Goal: Information Seeking & Learning: Learn about a topic

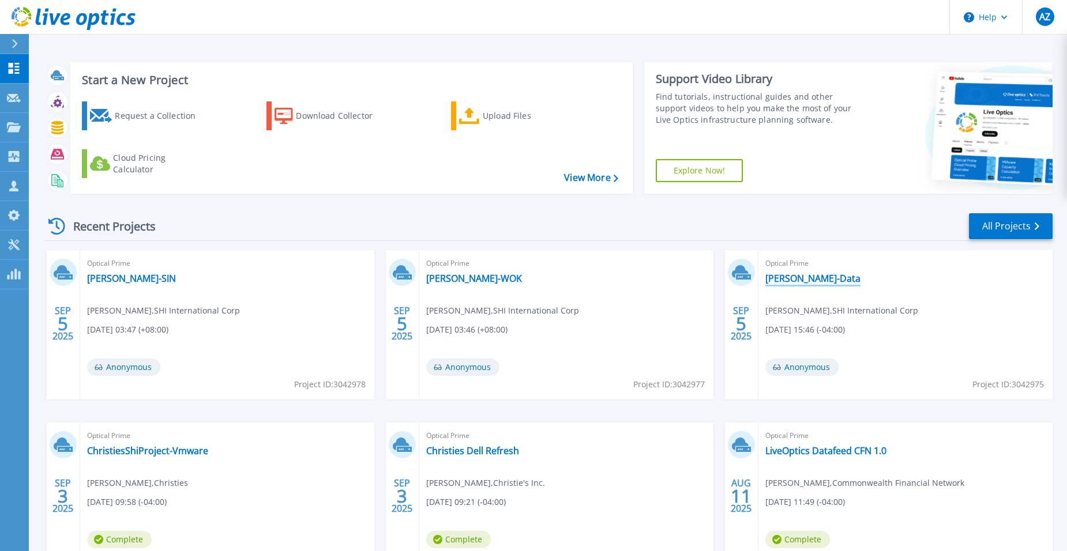
click at [785, 278] on link "[PERSON_NAME]-Data" at bounding box center [812, 279] width 95 height 12
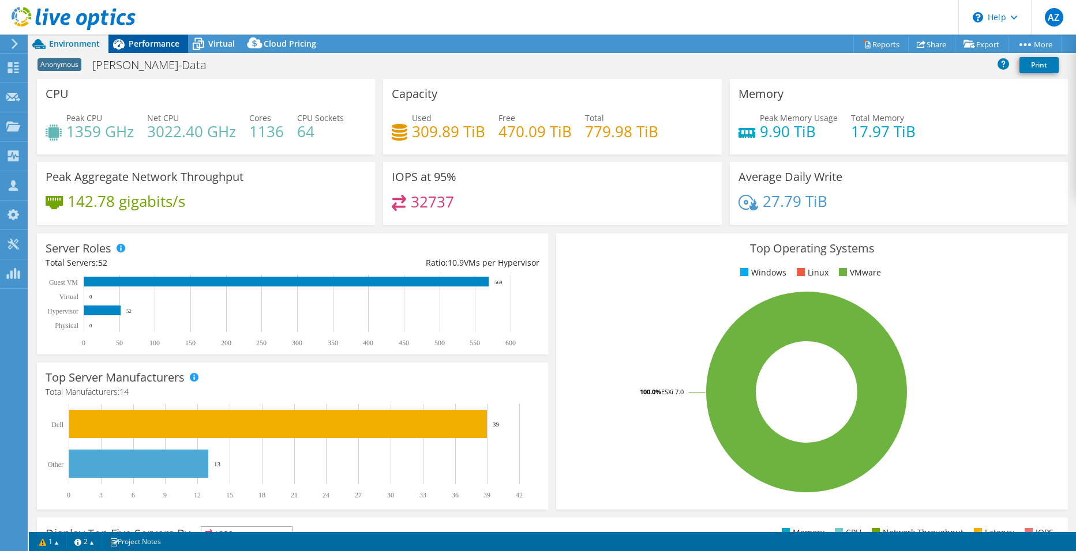
click at [157, 37] on div "Performance" at bounding box center [148, 44] width 80 height 18
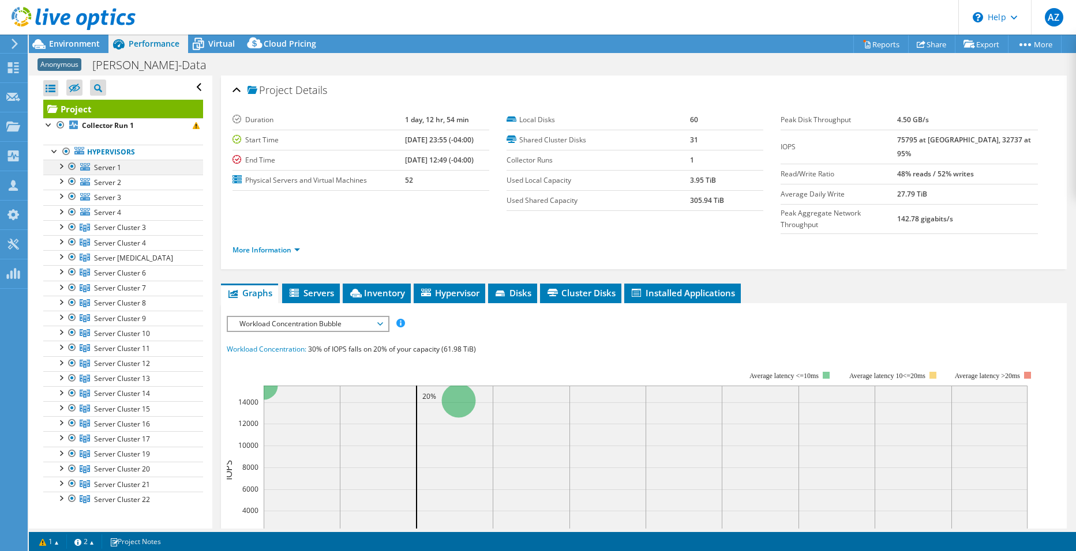
click at [63, 168] on div at bounding box center [61, 166] width 12 height 12
click at [97, 228] on span "Server Cluster 3" at bounding box center [120, 228] width 52 height 10
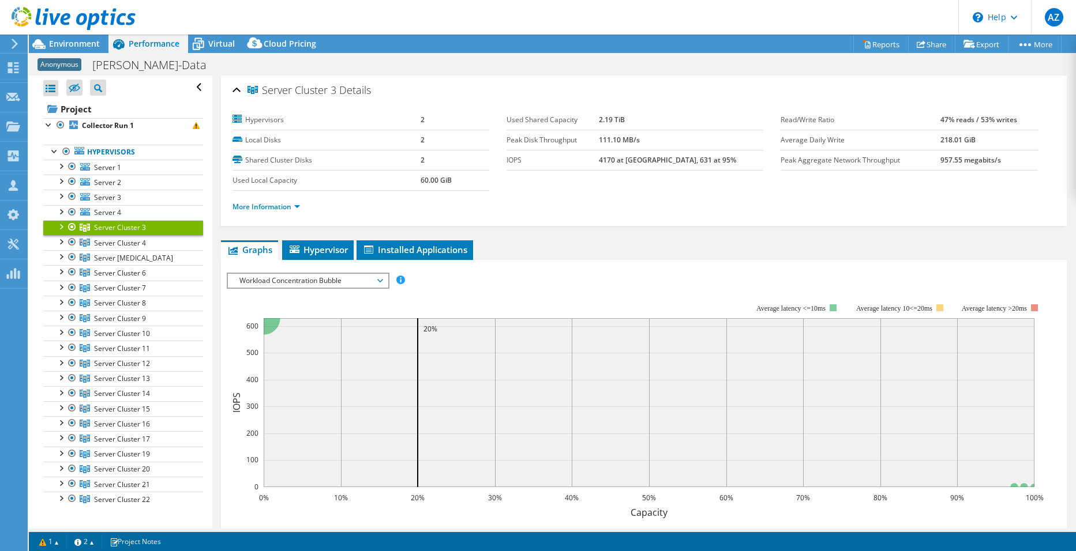
click at [60, 223] on div at bounding box center [61, 226] width 12 height 12
click at [124, 242] on link "Server 5" at bounding box center [123, 242] width 160 height 15
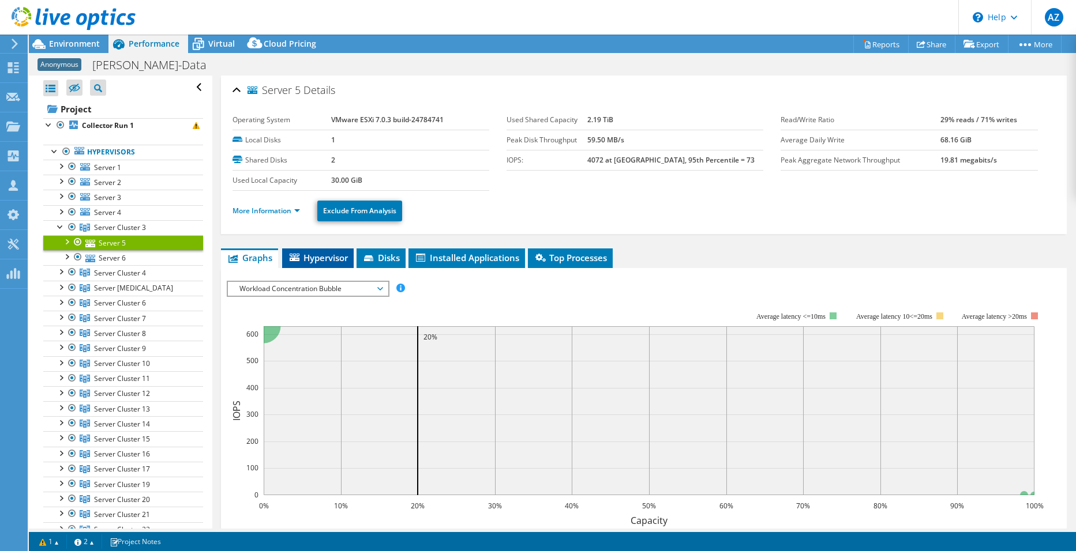
click at [327, 257] on span "Hypervisor" at bounding box center [318, 258] width 60 height 12
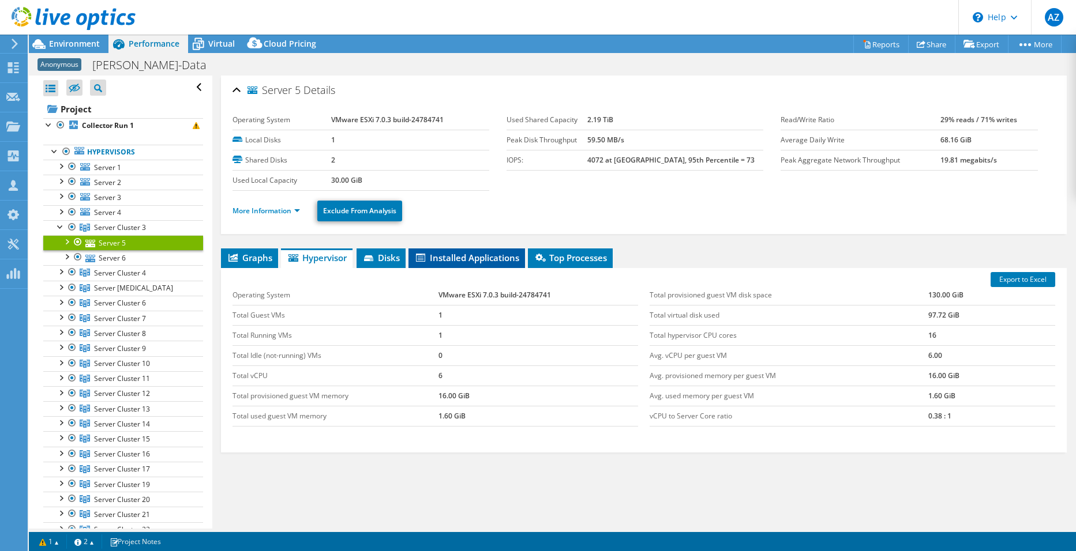
click at [467, 258] on span "Installed Applications" at bounding box center [466, 258] width 105 height 12
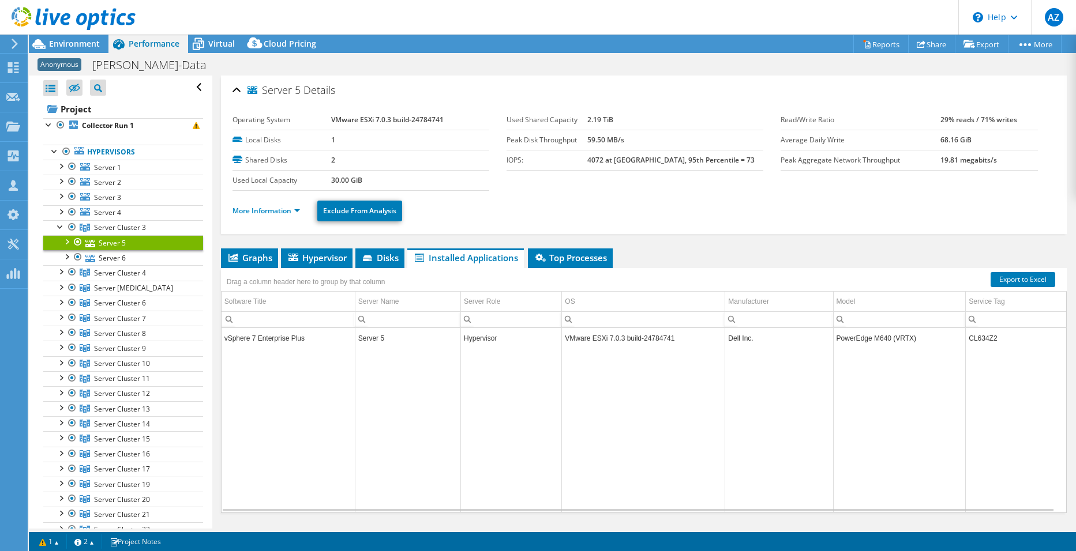
click at [974, 337] on td "CL634Z2" at bounding box center [1015, 338] width 100 height 20
click at [704, 255] on ul "Graphs Servers Inventory Hypervisor Disks Cluster Disks Installed Applications" at bounding box center [643, 259] width 845 height 20
click at [134, 274] on span "Server Cluster 4" at bounding box center [120, 273] width 52 height 10
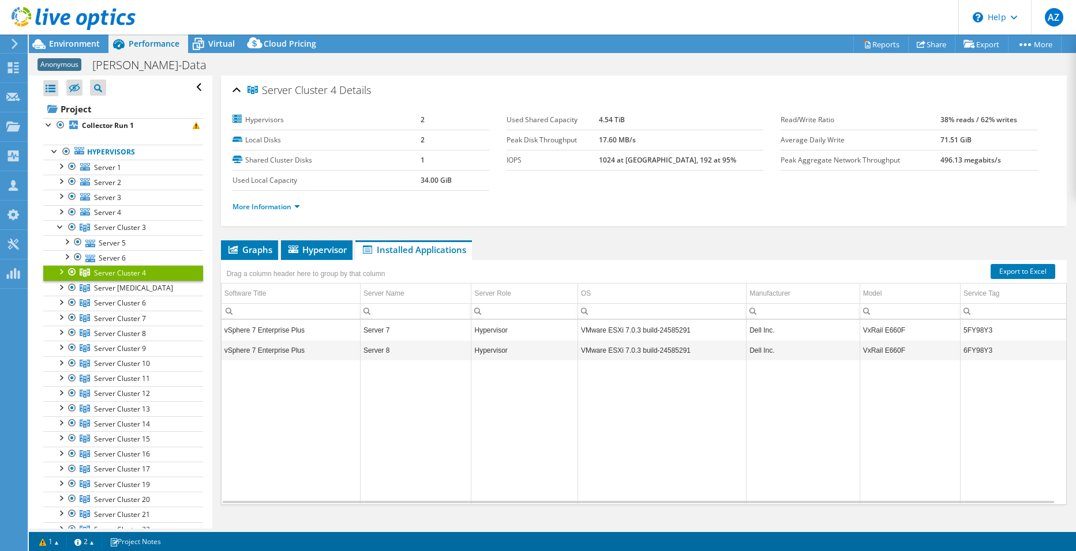
click at [62, 273] on div at bounding box center [61, 271] width 12 height 12
click at [123, 291] on link "Server 7" at bounding box center [123, 288] width 160 height 15
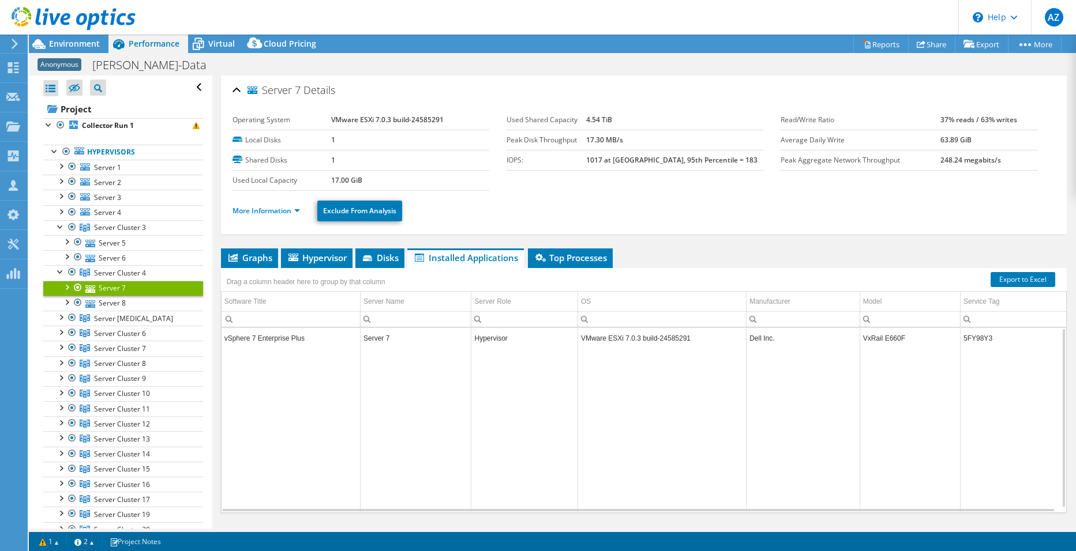
click at [964, 338] on td "5FY98Y3" at bounding box center [1013, 338] width 106 height 20
copy td "5FY98Y3"
click at [688, 247] on div "Server 7 Details Operating System VMware ESXi 7.0.3 build-24585291 Local Disks …" at bounding box center [643, 317] width 863 height 482
click at [311, 258] on span "Hypervisor" at bounding box center [317, 258] width 60 height 12
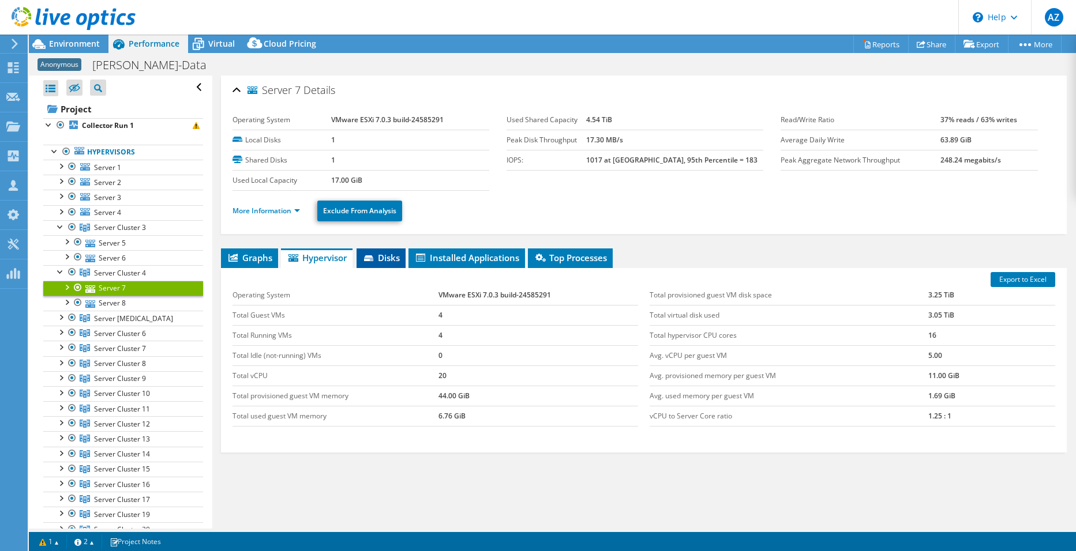
click at [393, 250] on li "Disks" at bounding box center [380, 259] width 49 height 20
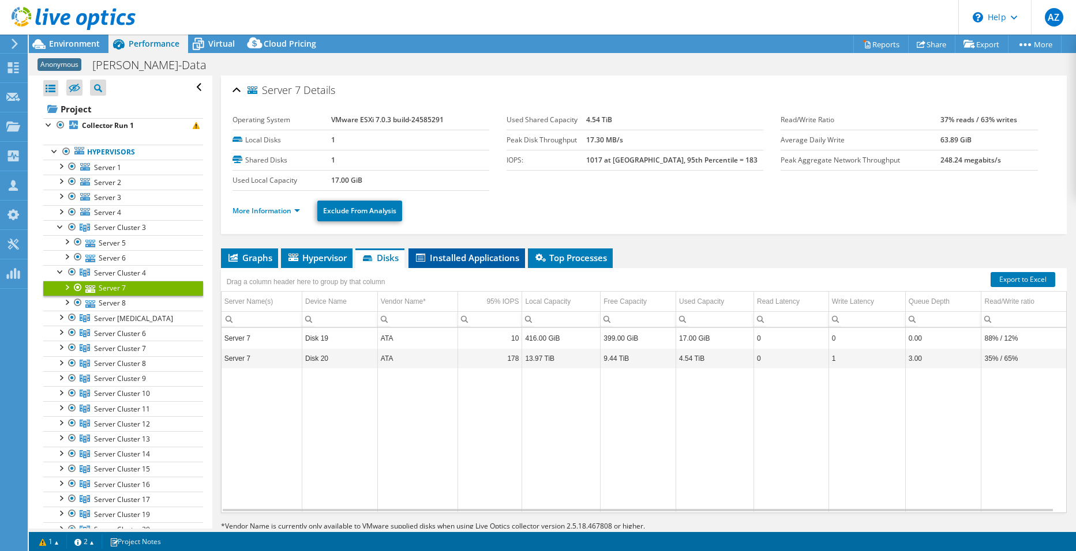
click at [483, 265] on li "Installed Applications" at bounding box center [466, 259] width 116 height 20
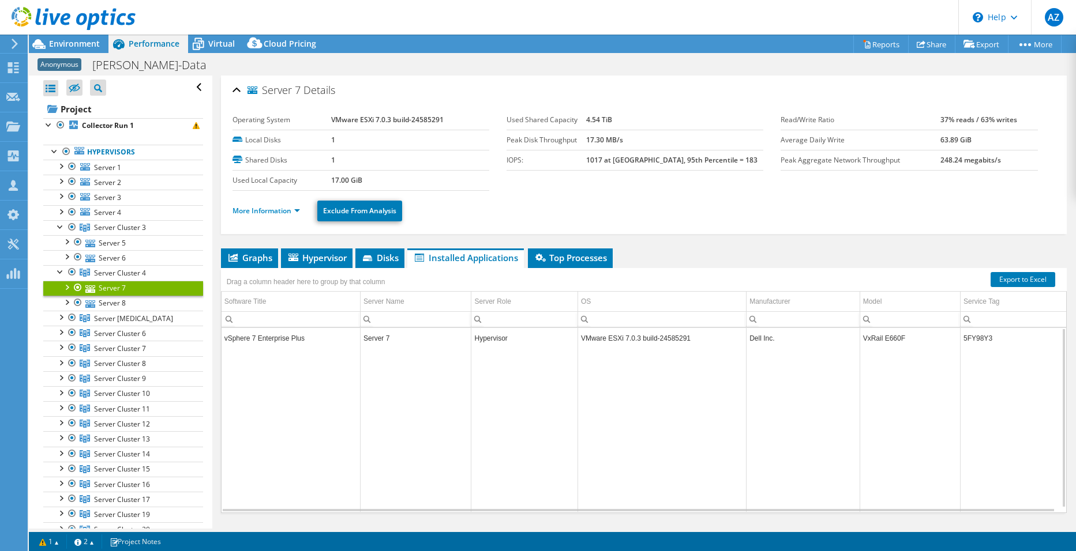
click at [455, 338] on td "Server 7" at bounding box center [415, 338] width 111 height 20
click at [113, 272] on span "Server Cluster 4" at bounding box center [120, 273] width 52 height 10
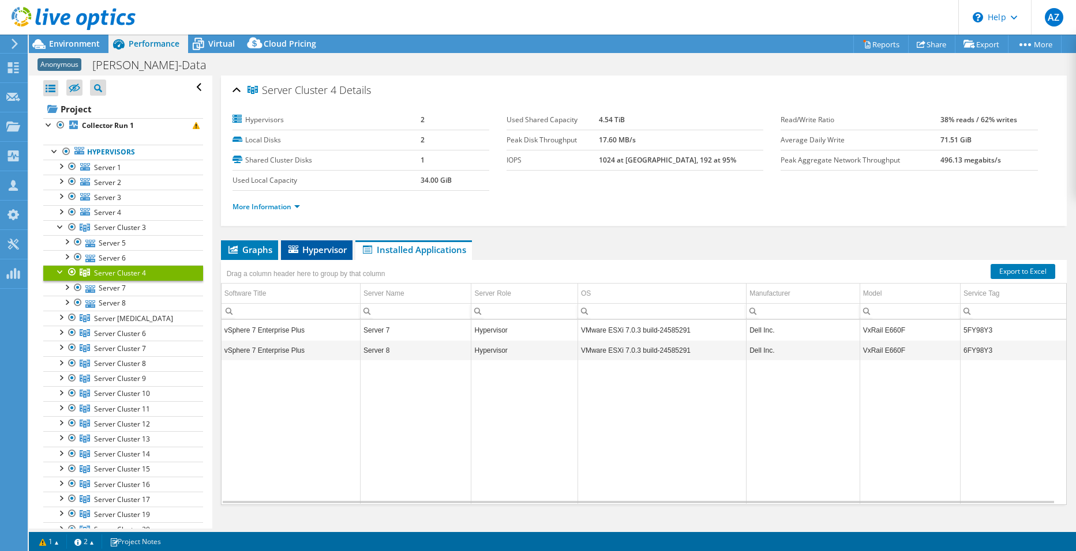
click at [341, 250] on span "Hypervisor" at bounding box center [317, 250] width 60 height 12
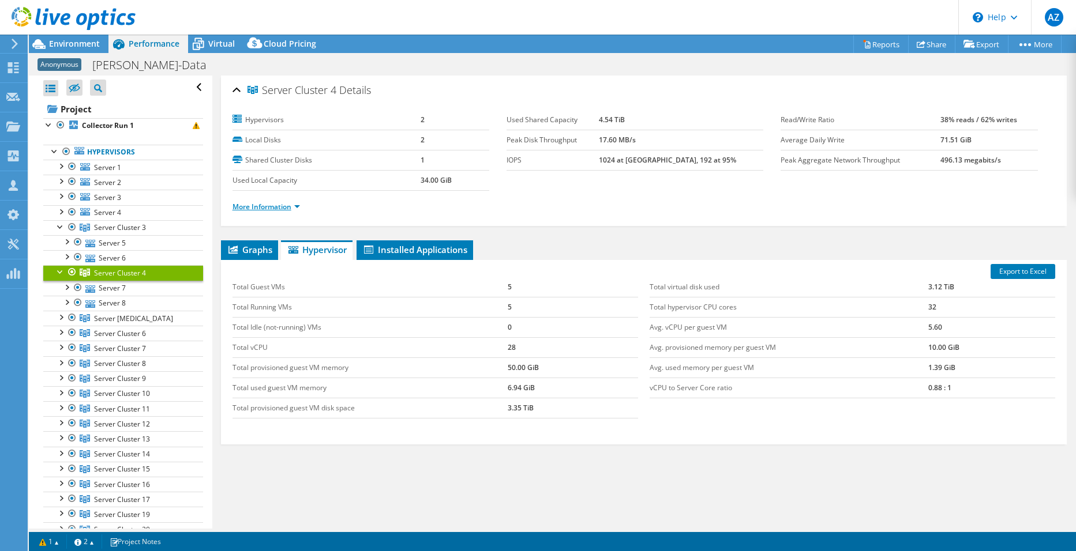
click at [288, 204] on link "More Information" at bounding box center [265, 207] width 67 height 10
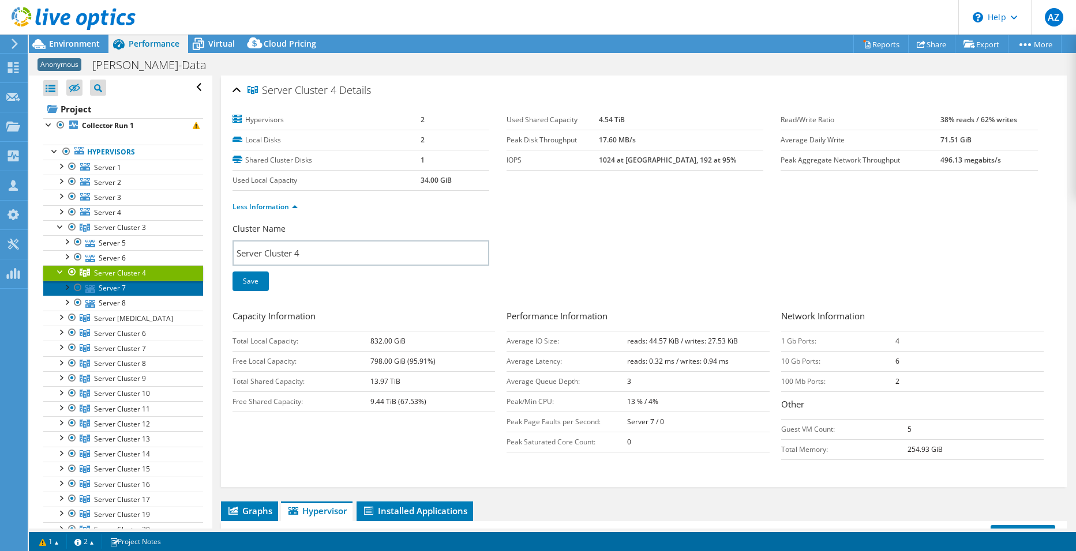
click at [106, 289] on link "Server 7" at bounding box center [123, 288] width 160 height 15
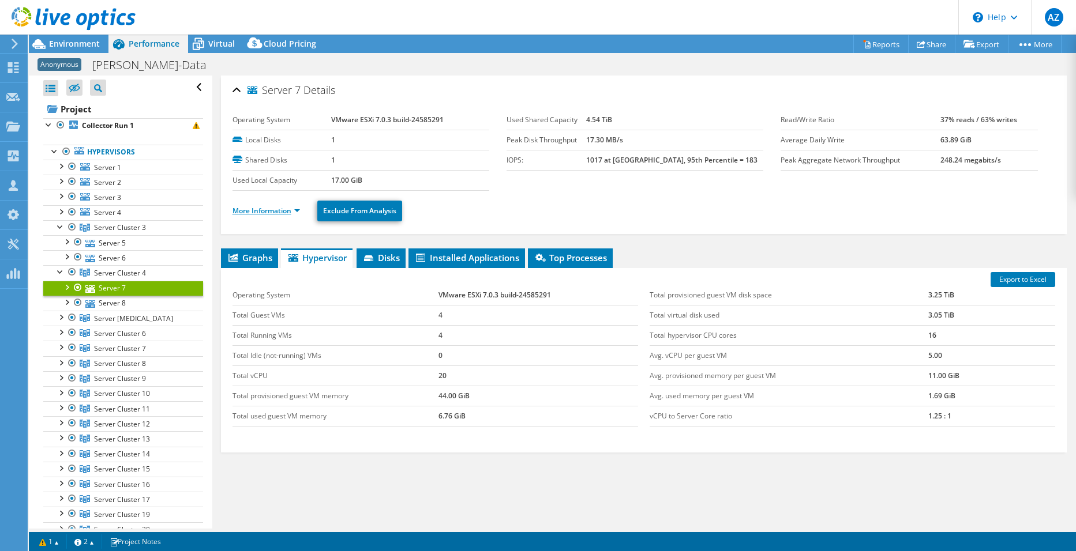
click at [281, 208] on link "More Information" at bounding box center [265, 211] width 67 height 10
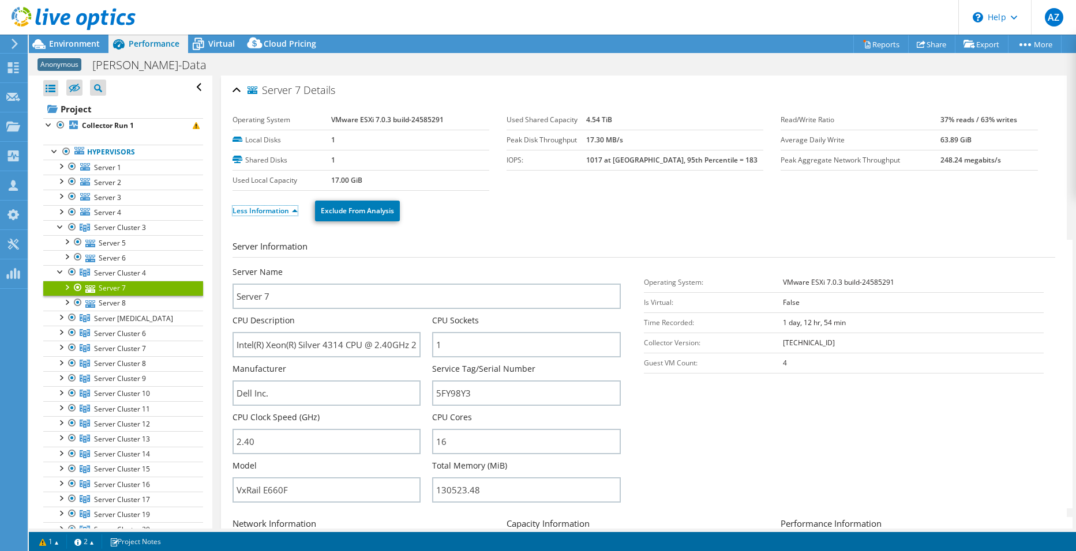
scroll to position [58, 0]
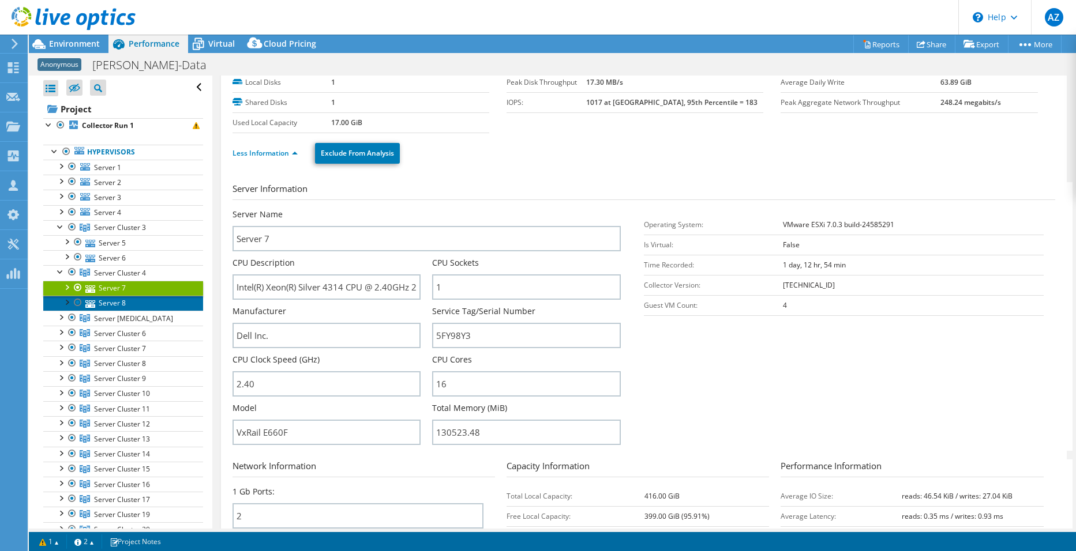
click at [103, 302] on link "Server 8" at bounding box center [123, 303] width 160 height 15
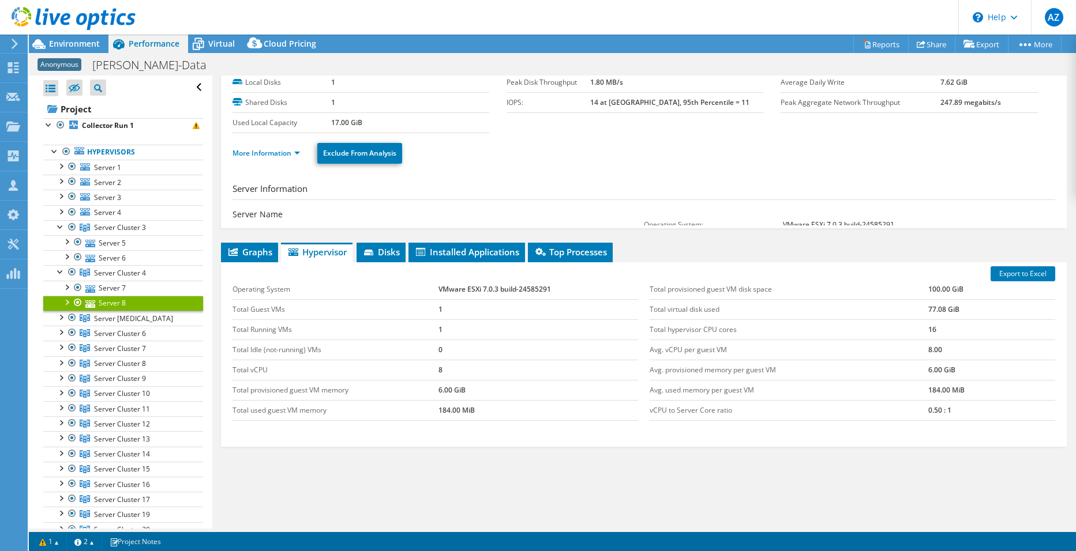
scroll to position [28, 0]
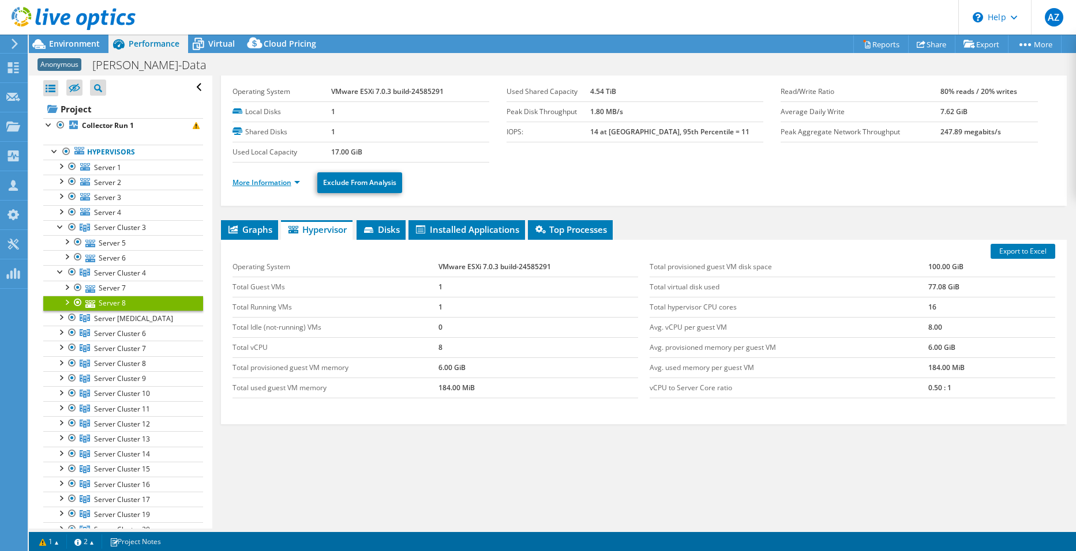
click at [285, 182] on link "More Information" at bounding box center [265, 183] width 67 height 10
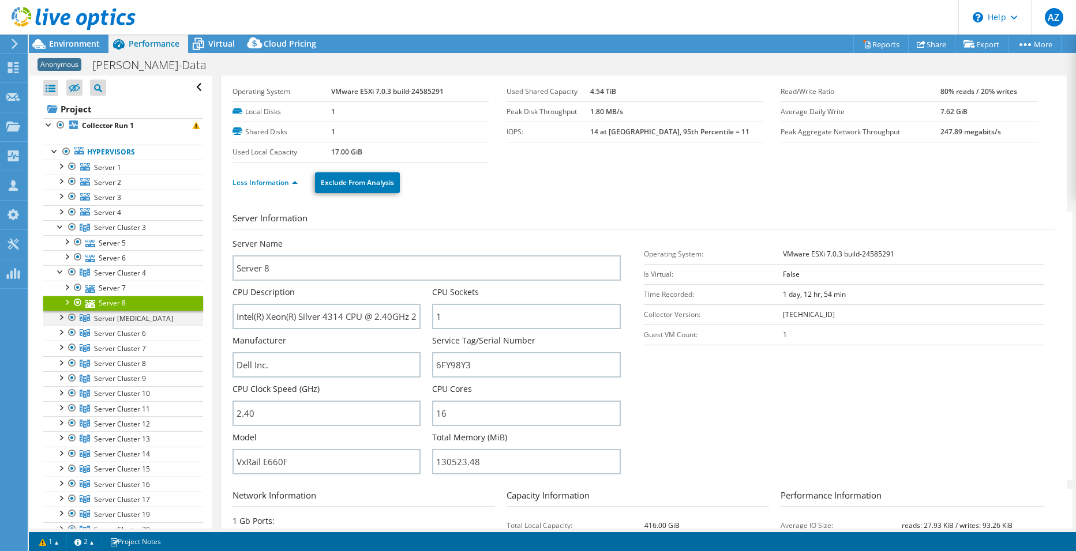
click at [61, 318] on div at bounding box center [61, 317] width 12 height 12
click at [90, 330] on icon at bounding box center [90, 333] width 10 height 7
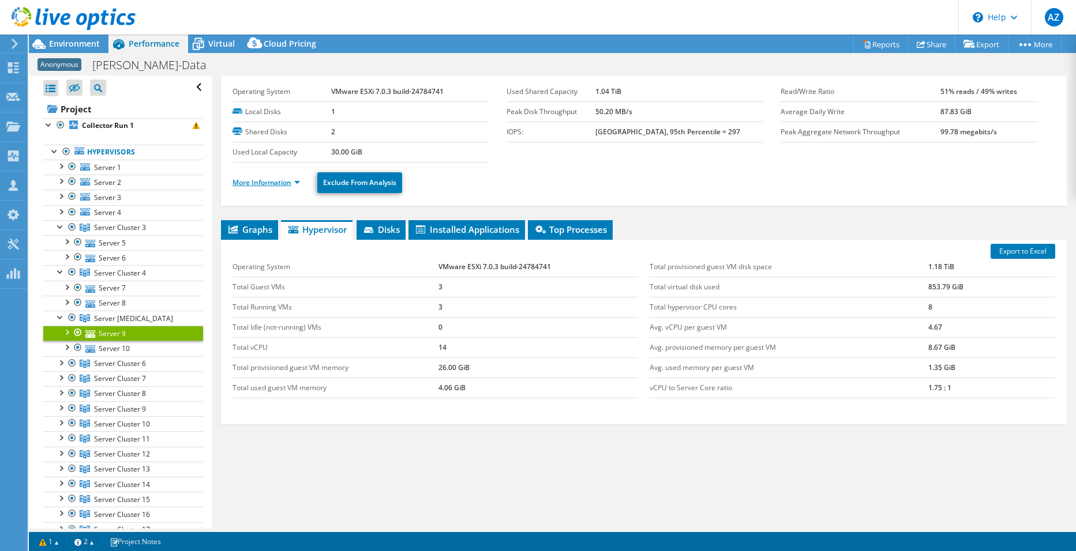
click at [275, 180] on link "More Information" at bounding box center [265, 183] width 67 height 10
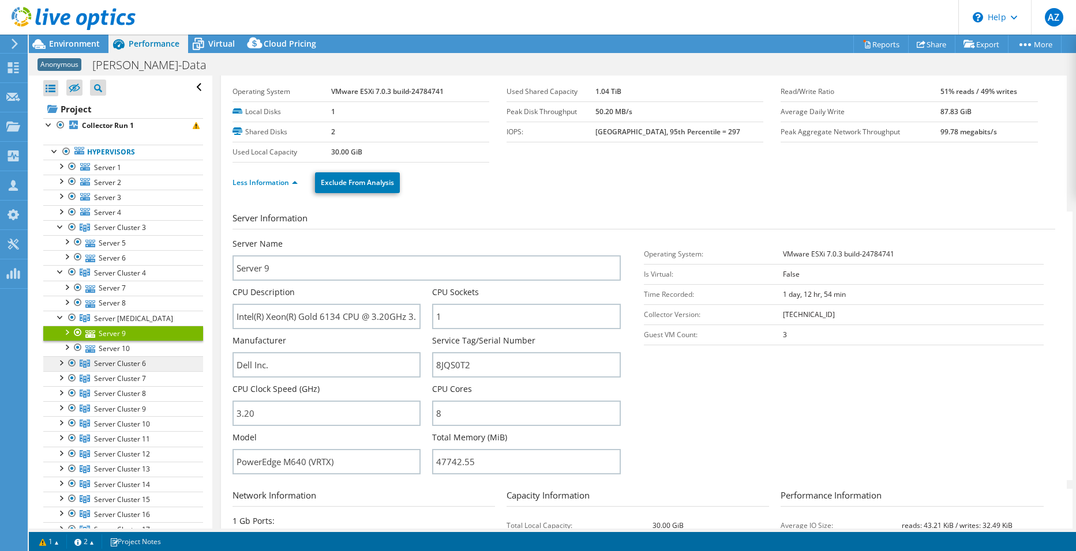
click at [92, 364] on link "Server Cluster 6" at bounding box center [123, 363] width 160 height 15
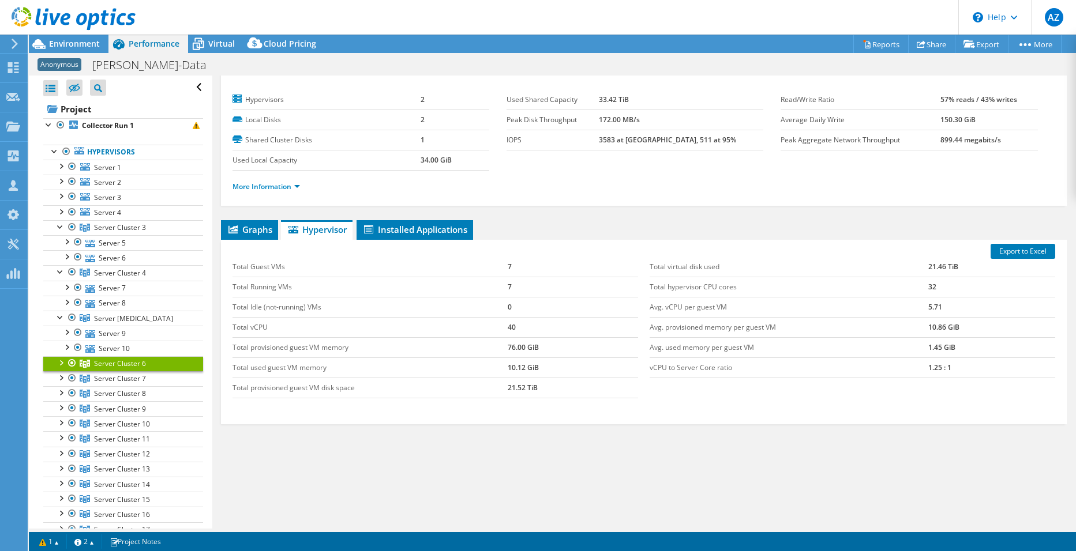
scroll to position [20, 0]
click at [249, 184] on link "More Information" at bounding box center [265, 187] width 67 height 10
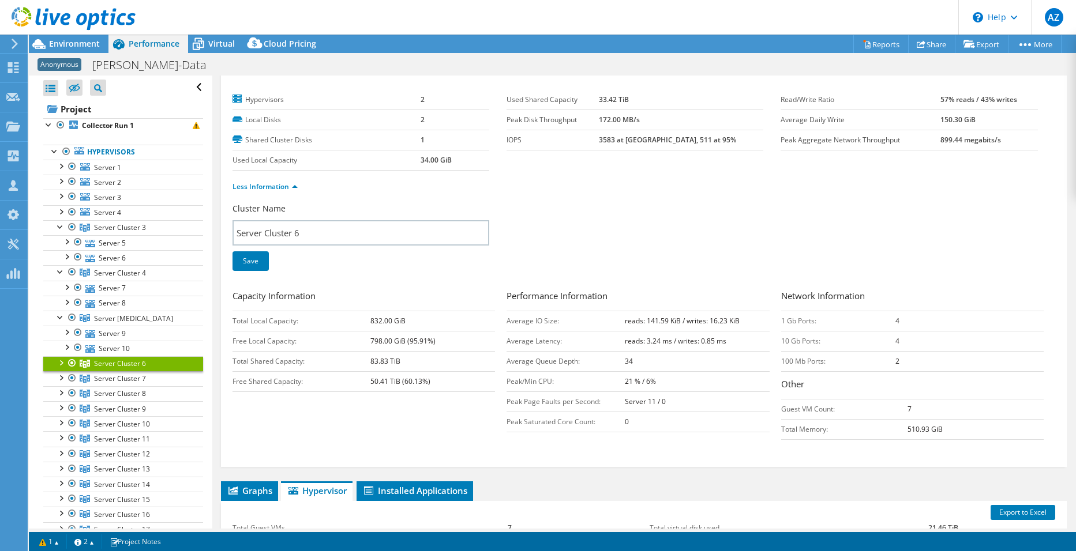
click at [59, 360] on div at bounding box center [61, 362] width 12 height 12
click at [112, 381] on link "Server 11" at bounding box center [123, 378] width 160 height 15
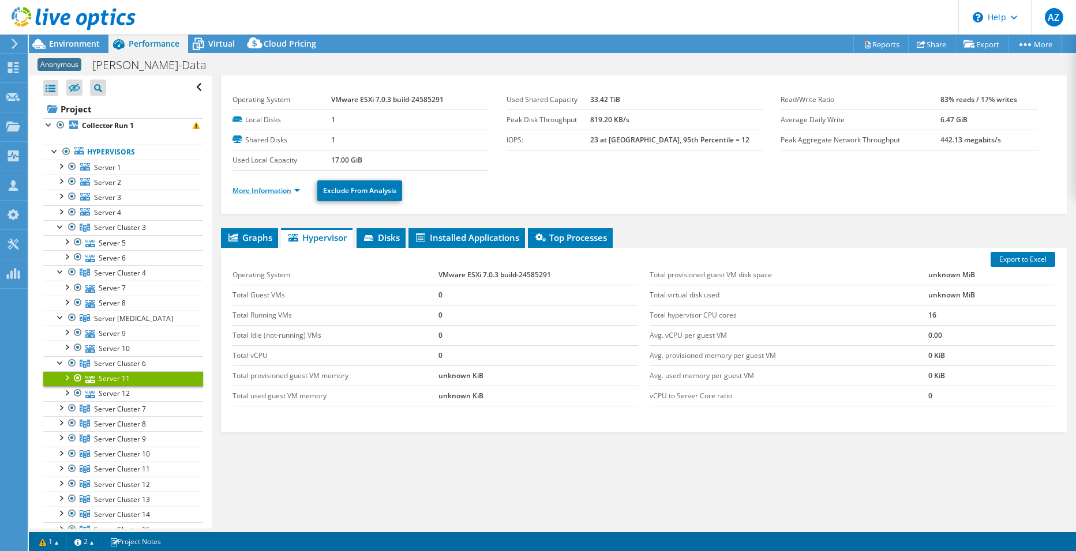
click at [290, 194] on link "More Information" at bounding box center [265, 191] width 67 height 10
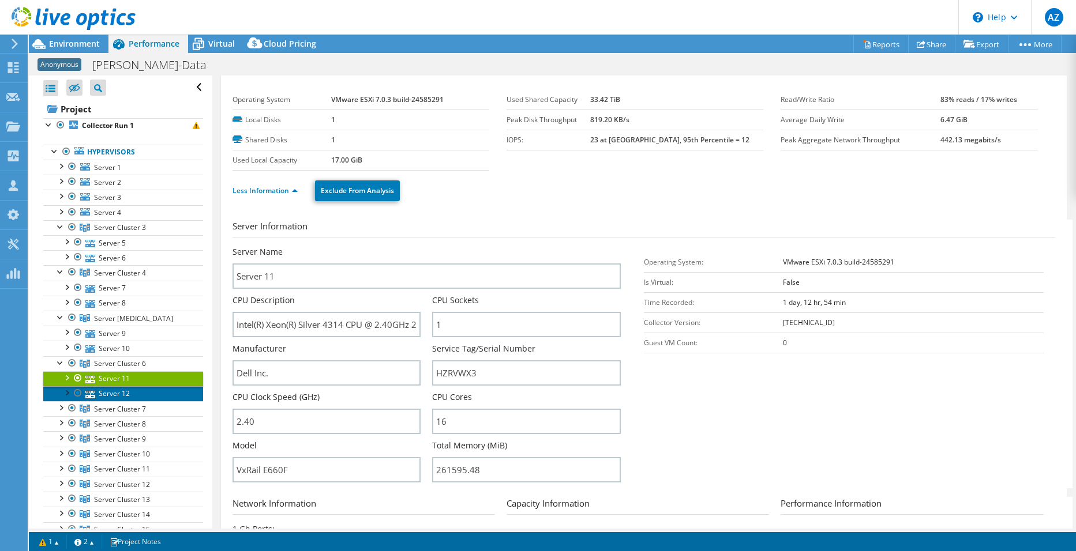
click at [106, 392] on link "Server 12" at bounding box center [123, 393] width 160 height 15
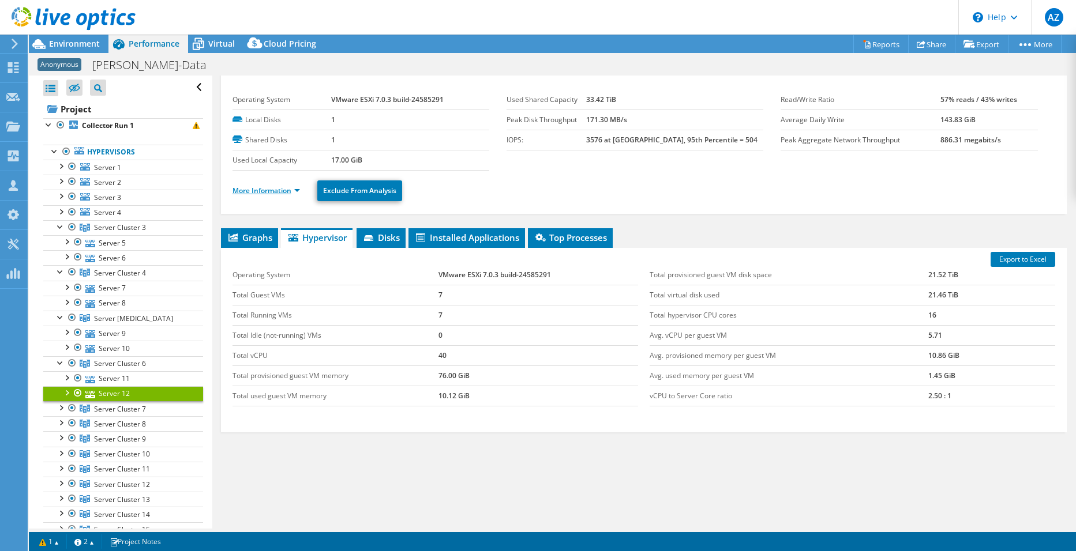
click at [289, 186] on link "More Information" at bounding box center [265, 191] width 67 height 10
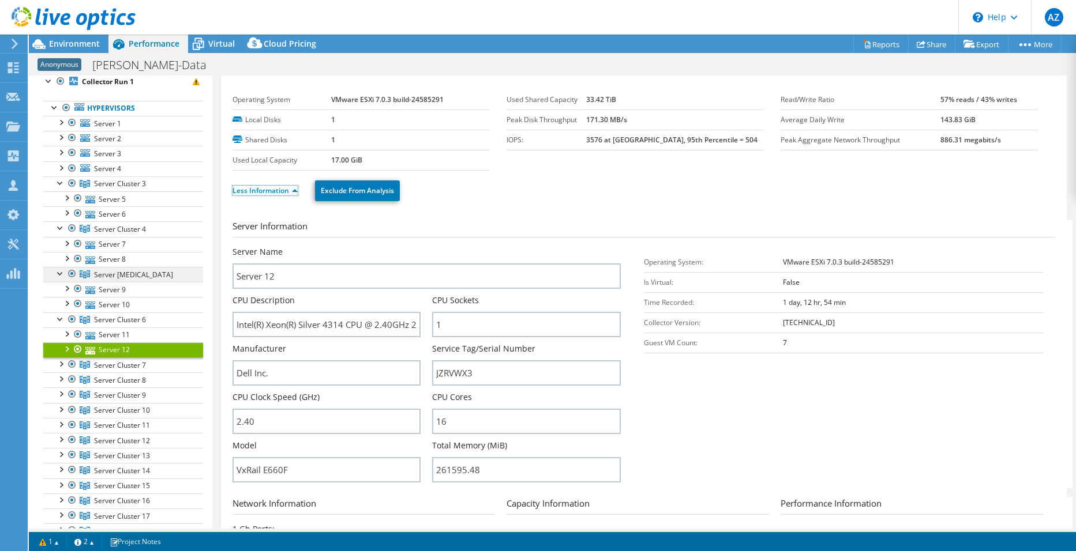
scroll to position [0, 0]
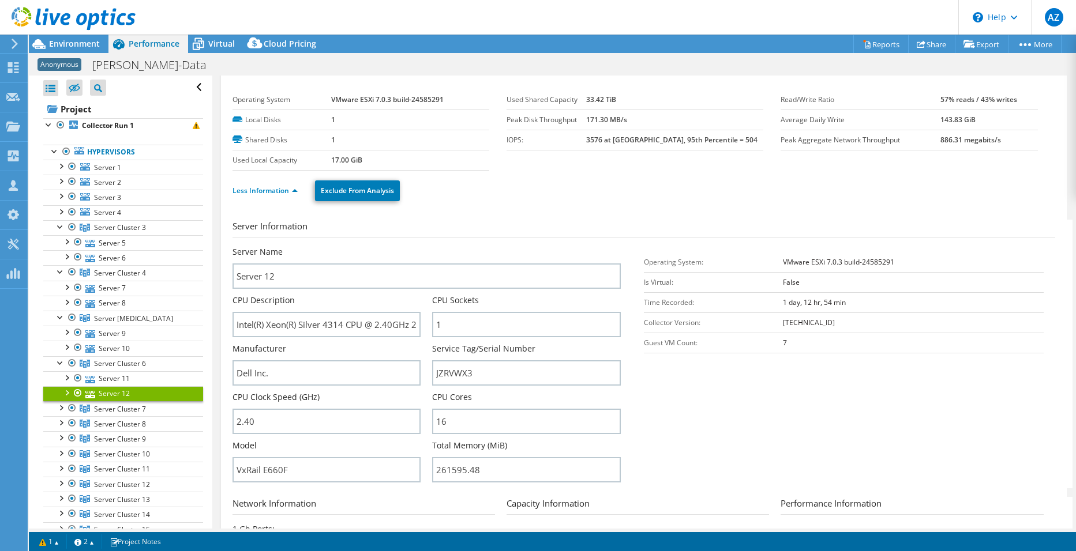
click at [511, 46] on div "Project Actions Project Actions Reports Share Export vSAN ReadyNode Sizer" at bounding box center [552, 44] width 1047 height 18
click at [142, 381] on link "Server 11" at bounding box center [123, 378] width 160 height 15
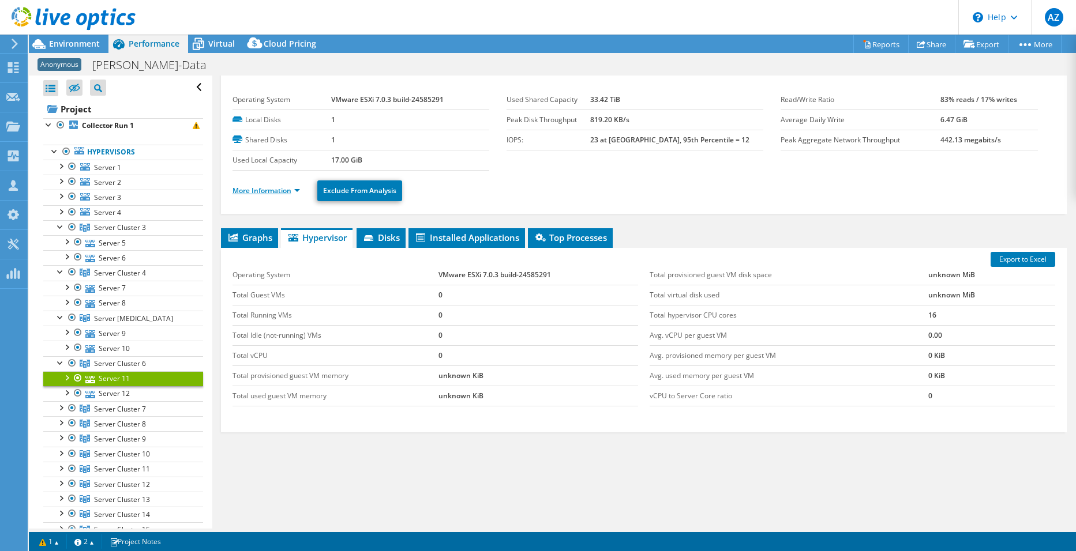
click at [264, 190] on link "More Information" at bounding box center [265, 191] width 67 height 10
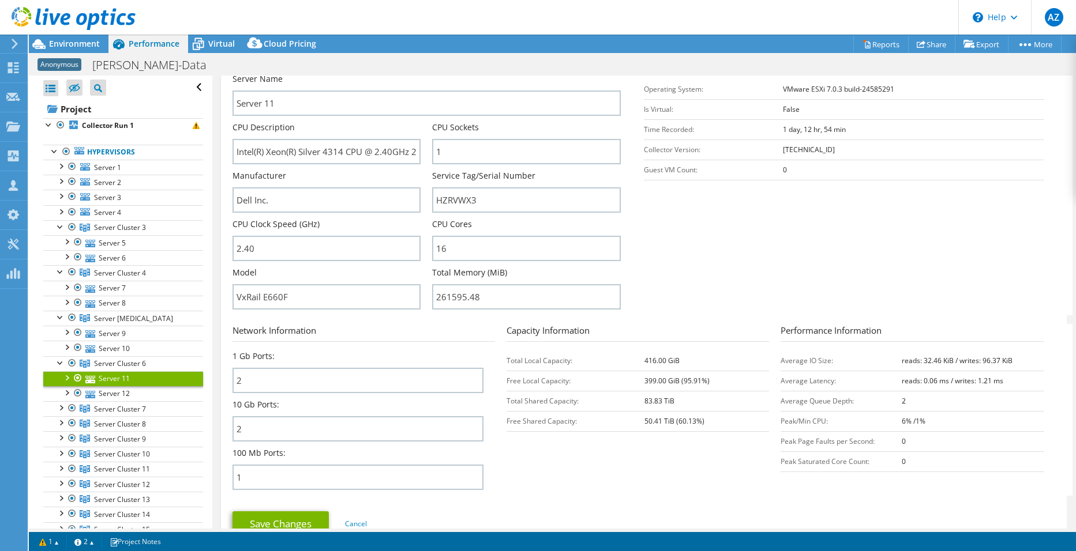
scroll to position [309, 0]
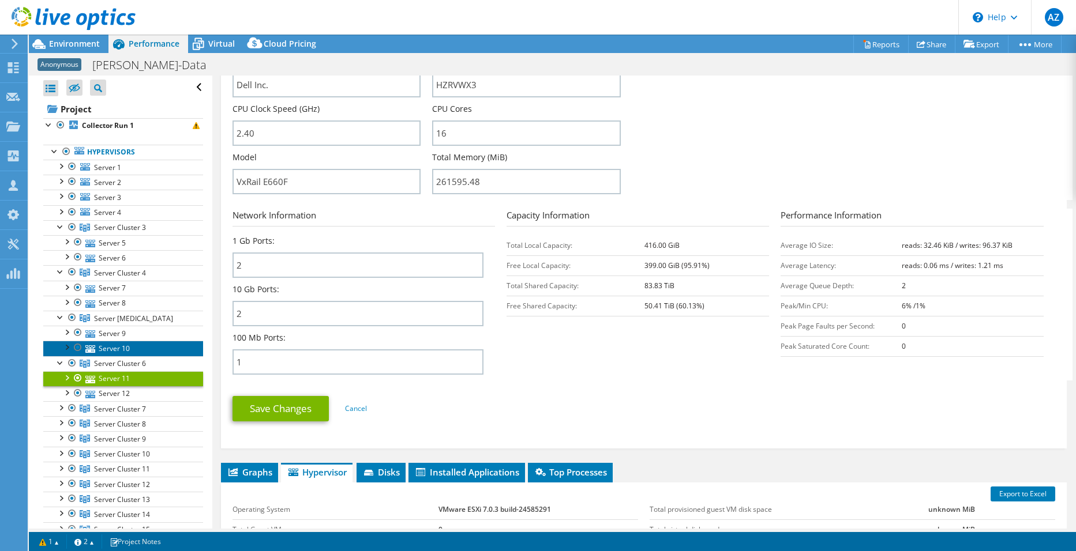
click at [101, 351] on link "Server 10" at bounding box center [123, 348] width 160 height 15
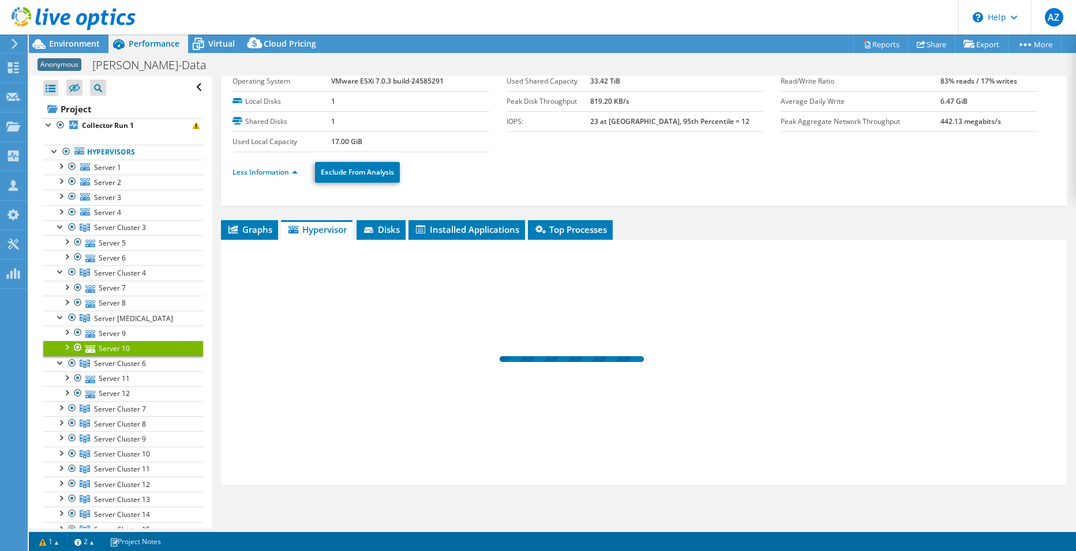
scroll to position [28, 0]
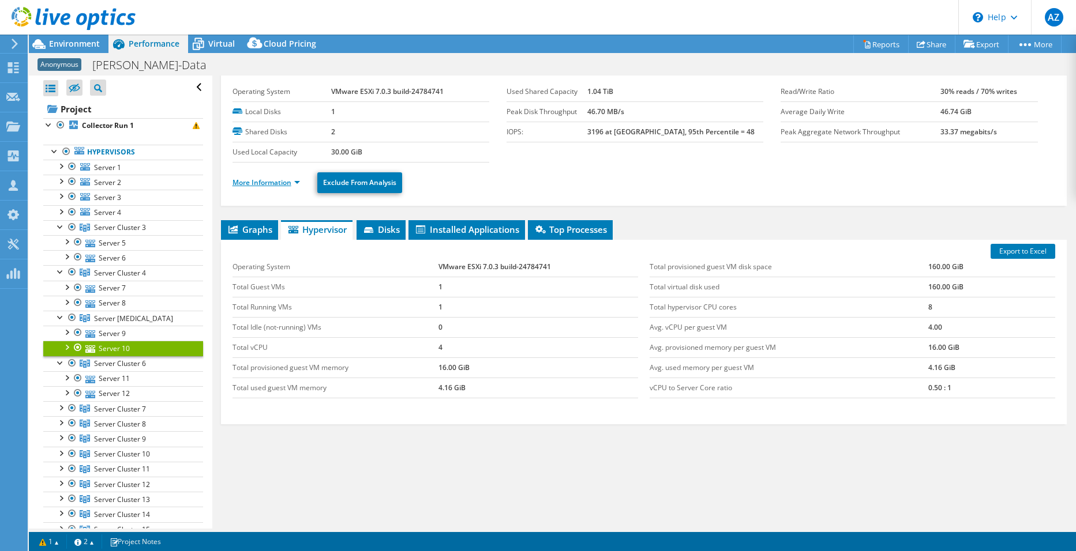
click at [245, 182] on link "More Information" at bounding box center [265, 183] width 67 height 10
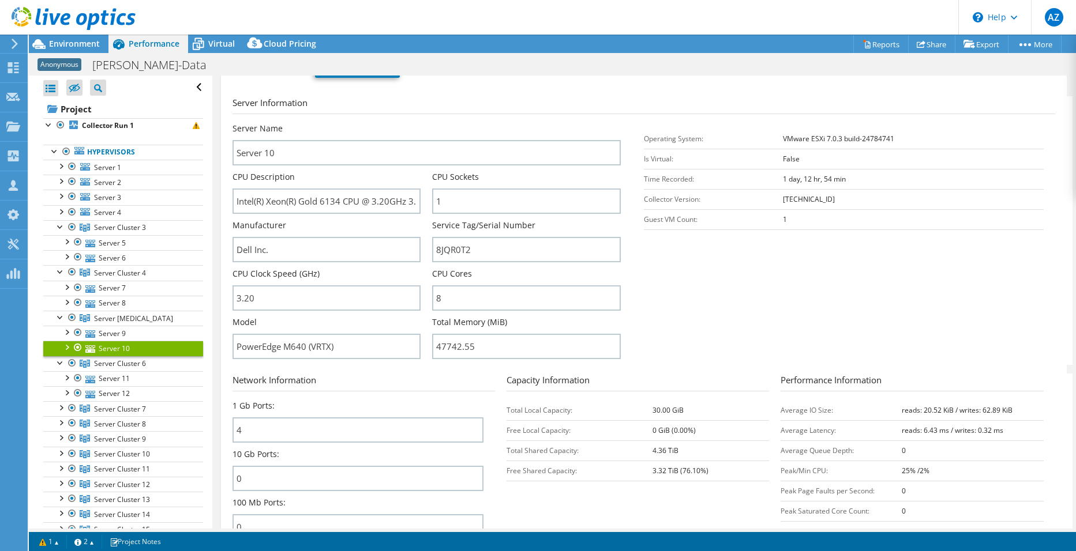
scroll to position [0, 0]
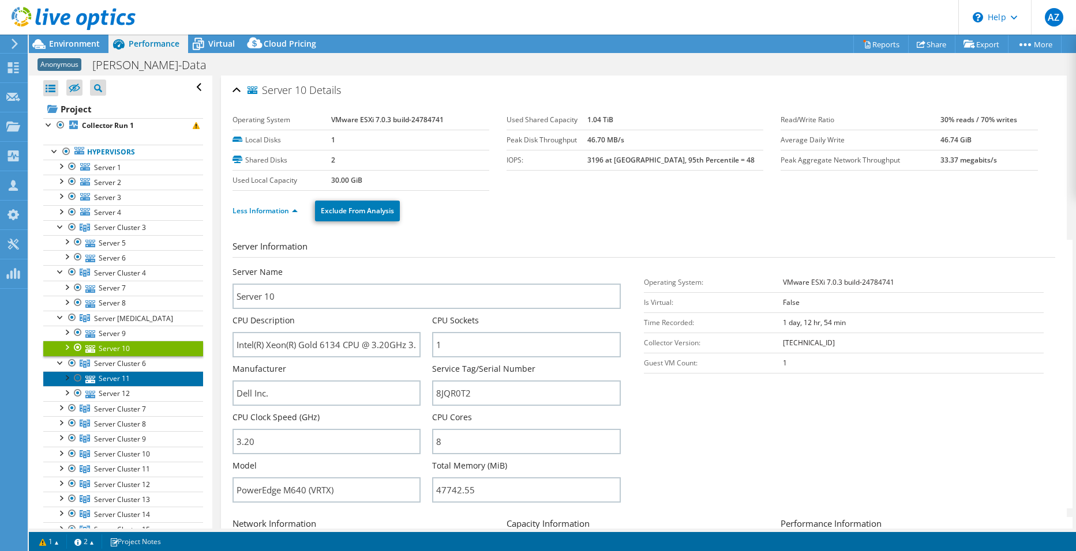
click at [133, 381] on link "Server 11" at bounding box center [123, 378] width 160 height 15
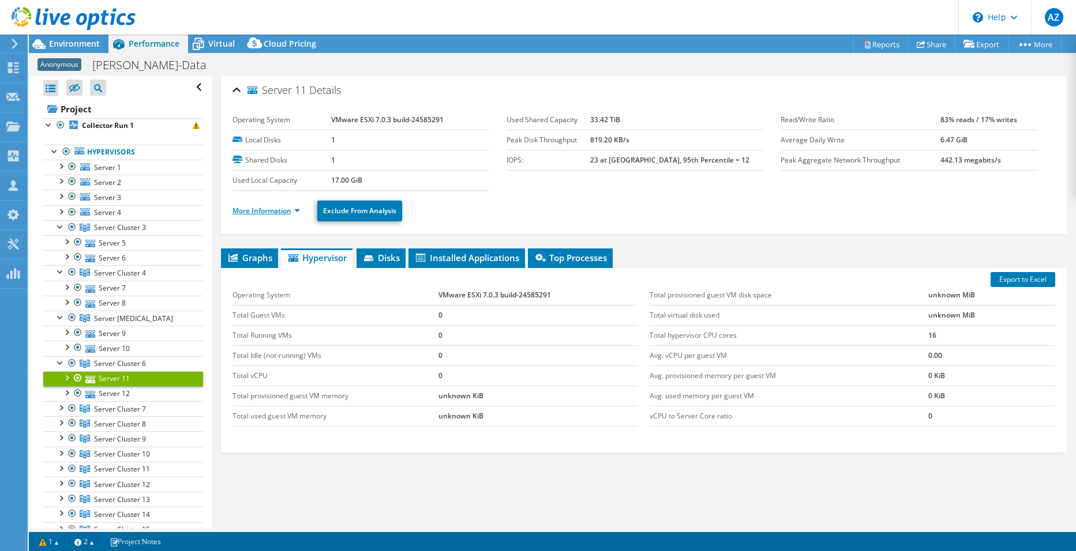
click at [263, 207] on link "More Information" at bounding box center [265, 211] width 67 height 10
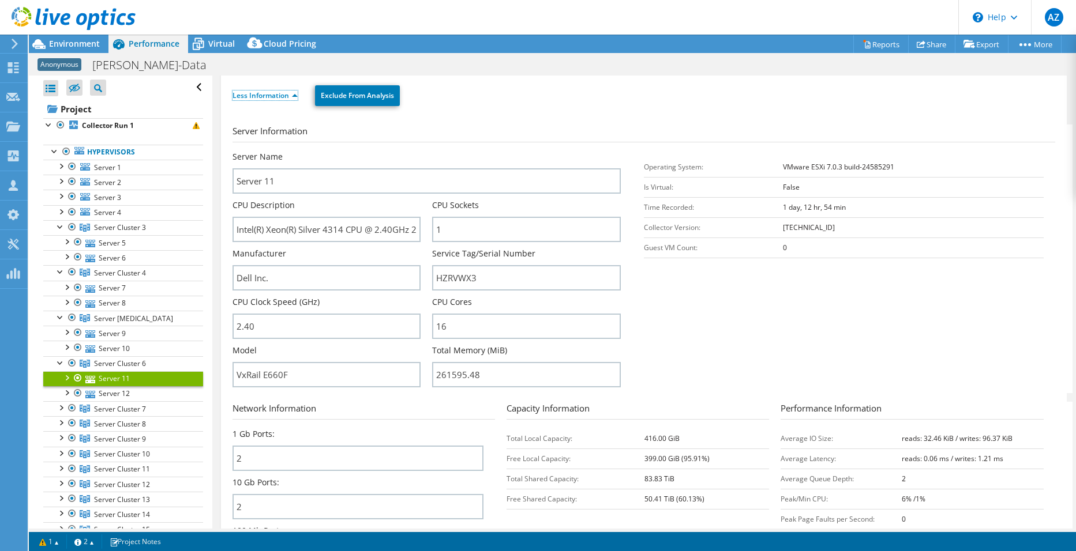
scroll to position [231, 0]
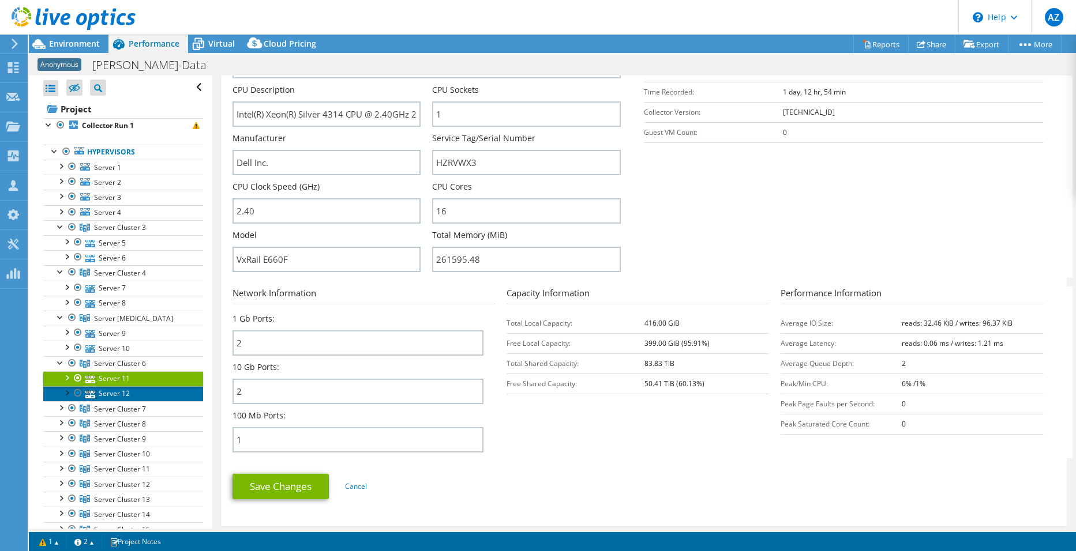
click at [109, 393] on link "Server 12" at bounding box center [123, 393] width 160 height 15
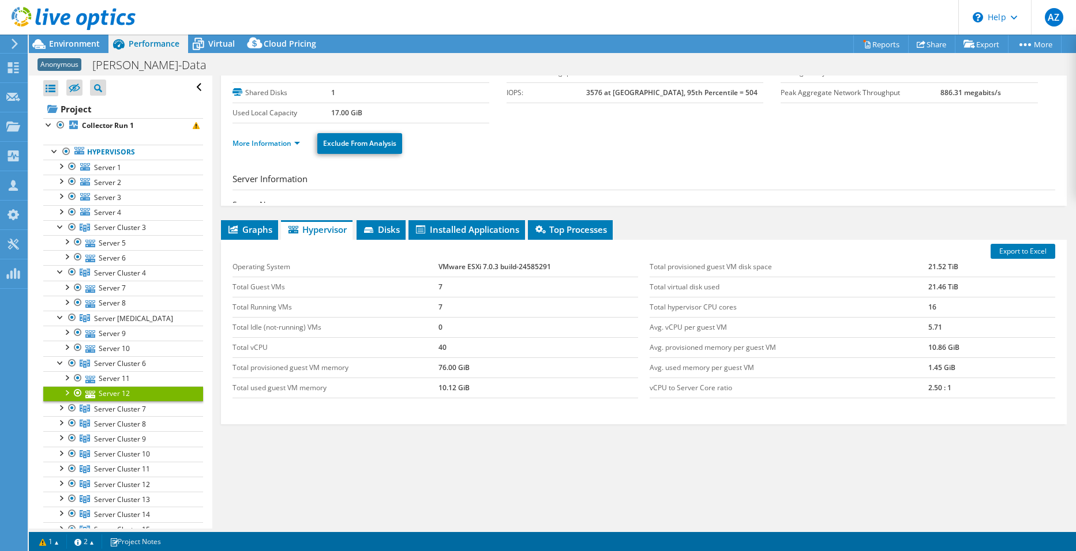
scroll to position [28, 0]
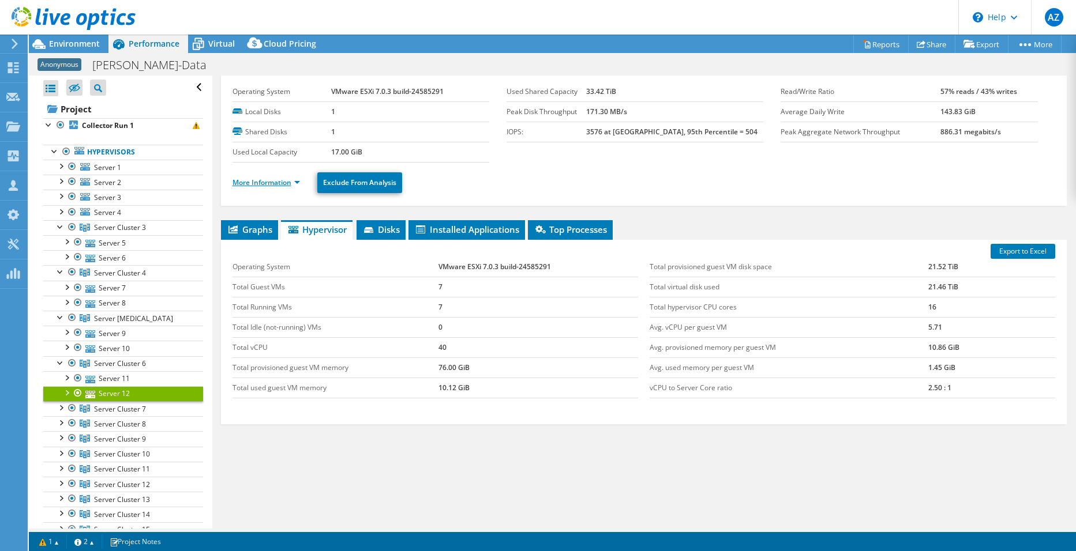
click at [260, 181] on link "More Information" at bounding box center [265, 183] width 67 height 10
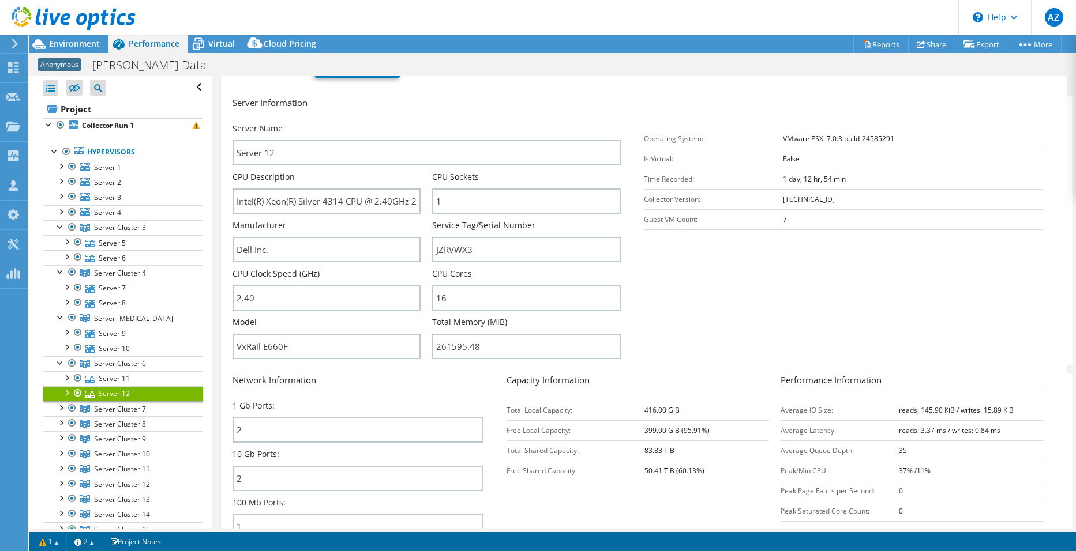
scroll to position [201, 0]
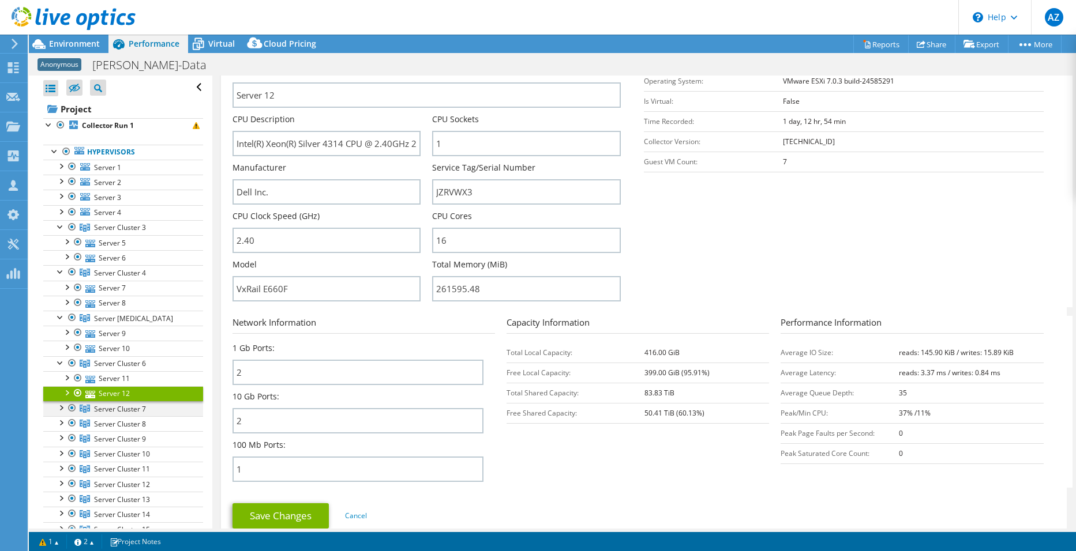
click at [57, 408] on div at bounding box center [61, 407] width 12 height 12
click at [106, 429] on link "Server 13" at bounding box center [123, 423] width 160 height 15
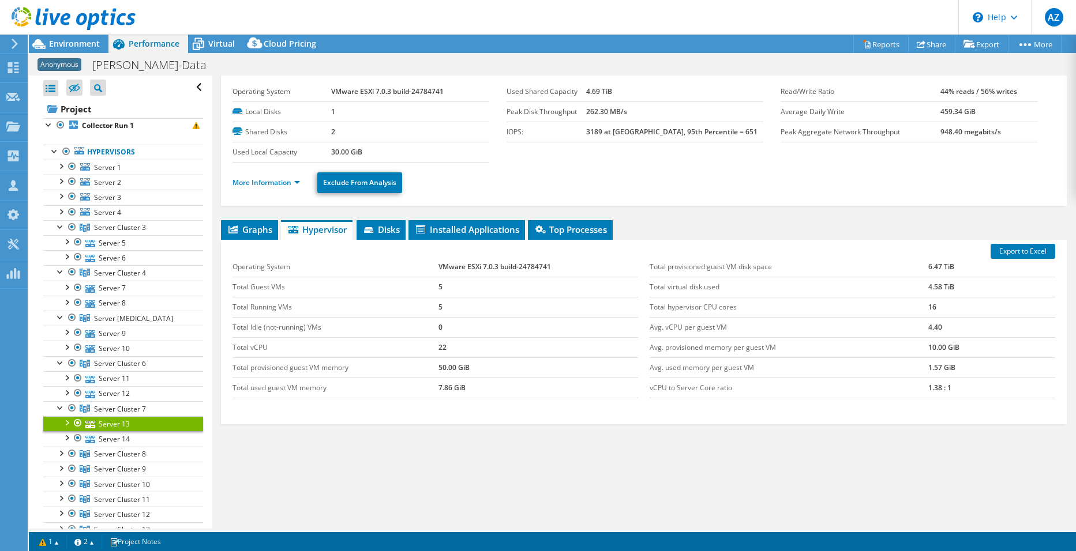
scroll to position [28, 0]
click at [269, 182] on link "More Information" at bounding box center [265, 183] width 67 height 10
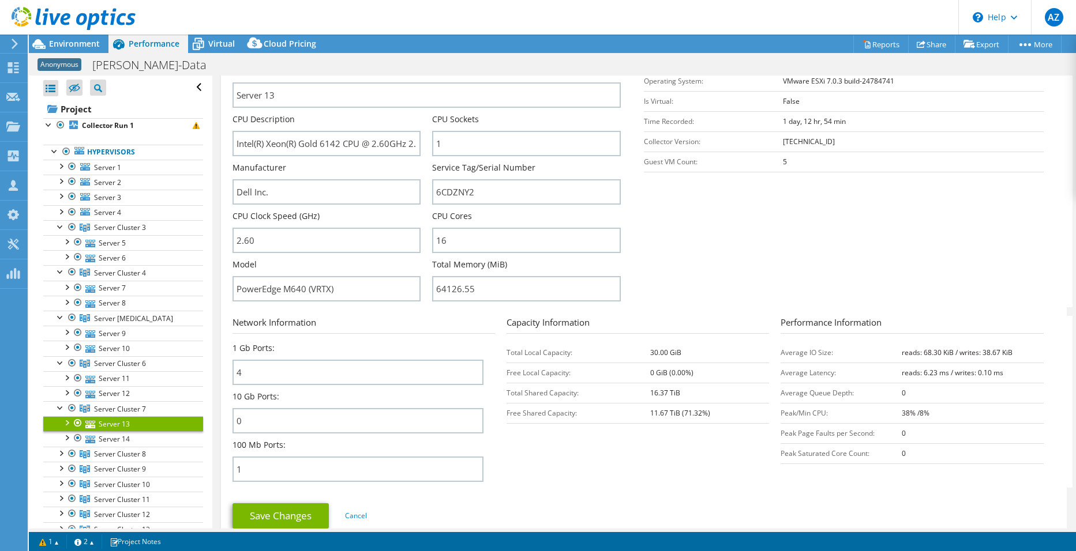
scroll to position [259, 0]
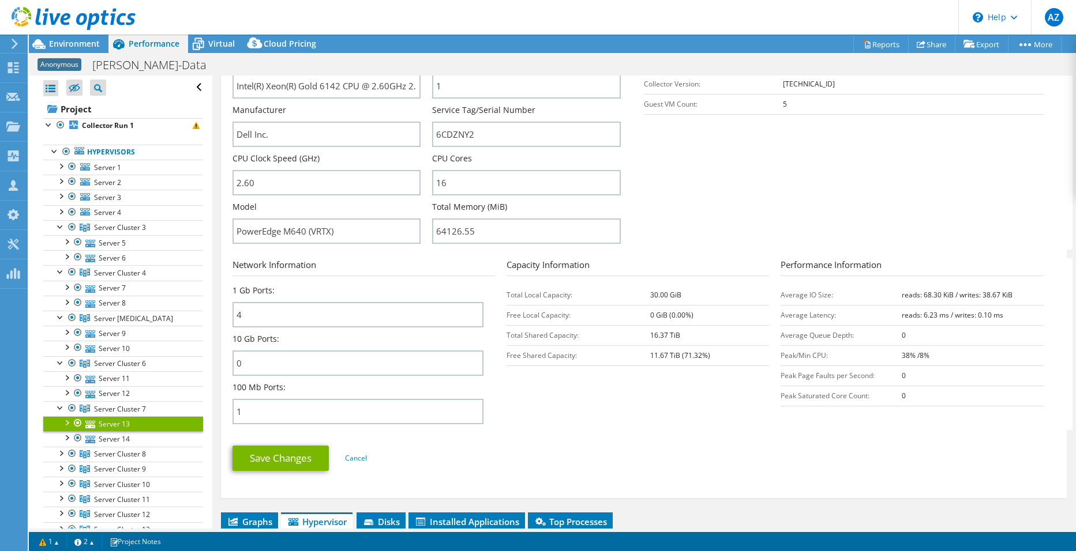
click at [628, 406] on section "Network Information 1 Gb Ports: 4 10 Gb Ports: 0 100 Mb Ports: 1 Capacity Infor…" at bounding box center [646, 344] width 828 height 172
click at [559, 421] on section "Network Information 1 Gb Ports: 4 10 Gb Ports: 0 100 Mb Ports: 1 Capacity Infor…" at bounding box center [646, 344] width 828 height 172
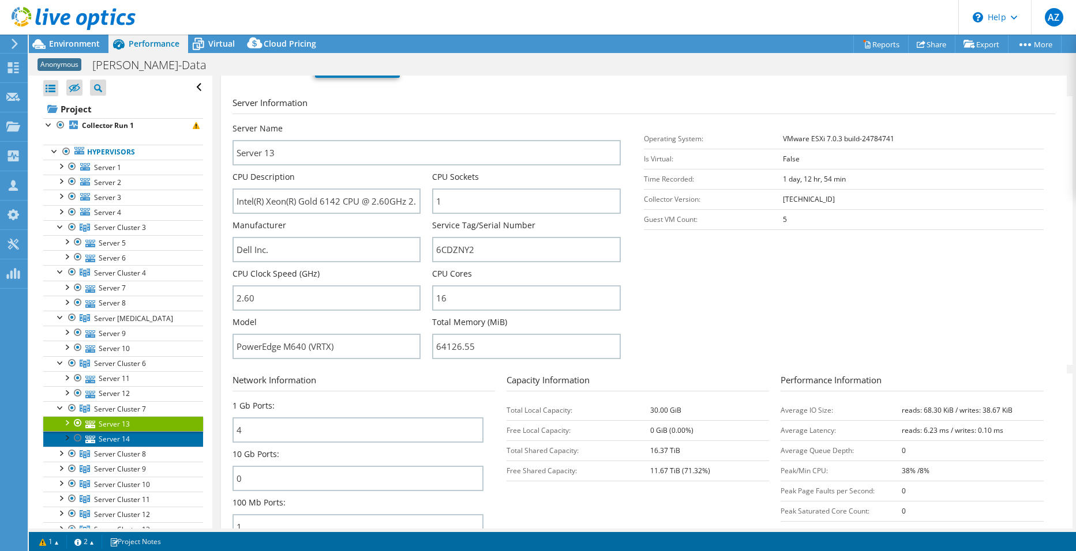
click at [123, 435] on link "Server 14" at bounding box center [123, 438] width 160 height 15
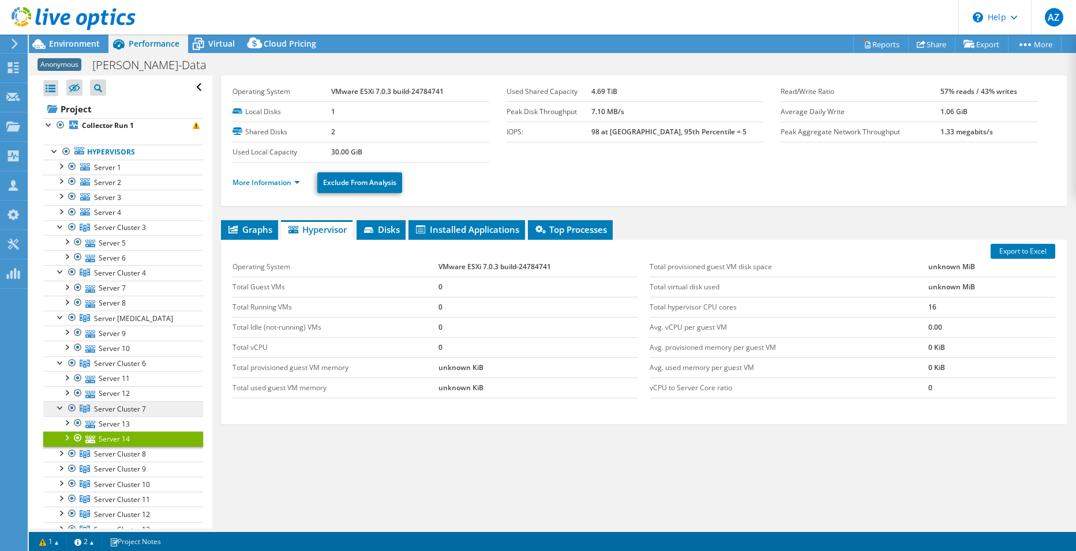
scroll to position [28, 0]
click at [260, 183] on link "More Information" at bounding box center [265, 183] width 67 height 10
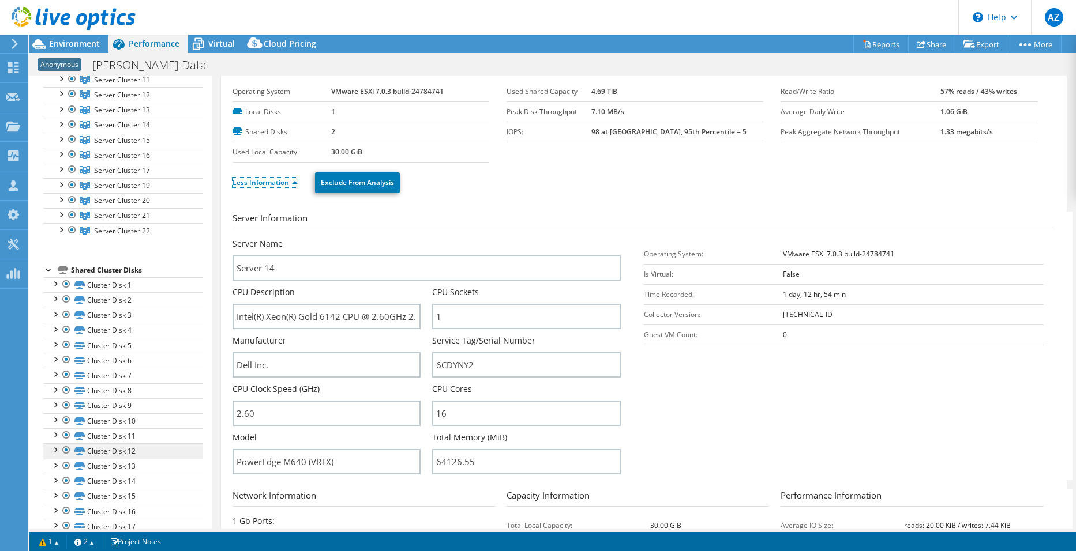
scroll to position [247, 0]
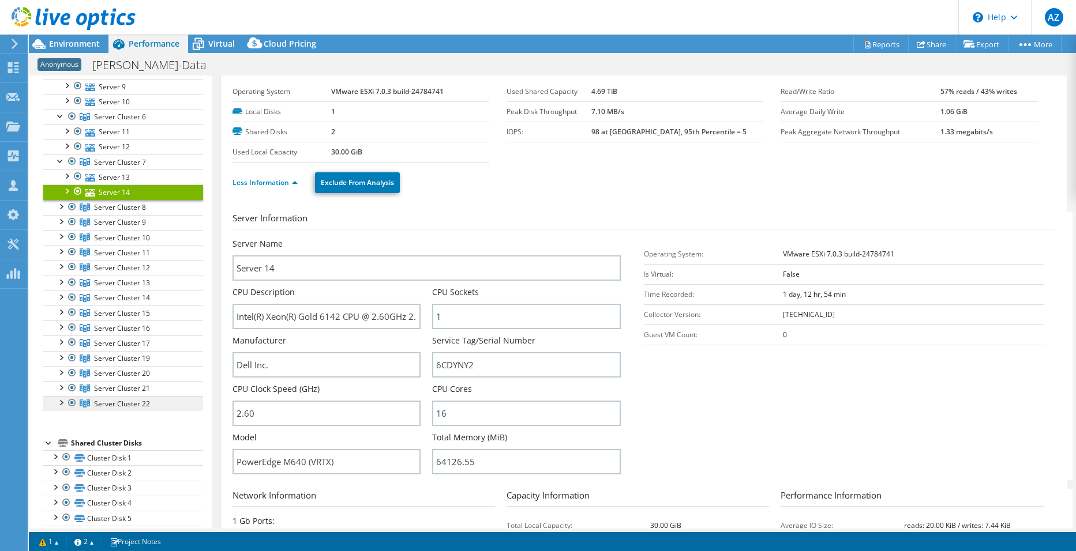
click at [99, 405] on span "Server Cluster 22" at bounding box center [122, 404] width 56 height 10
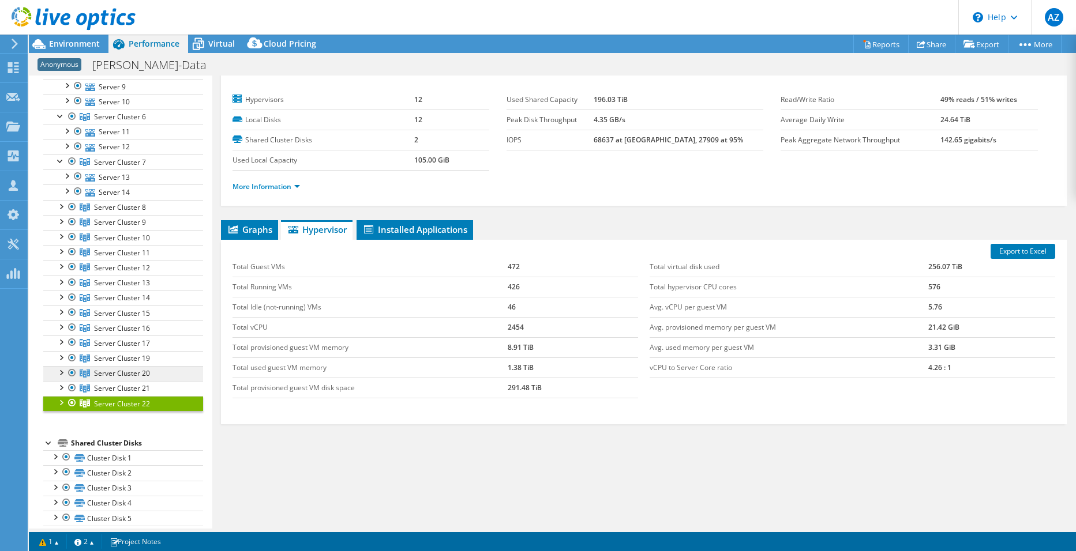
scroll to position [20, 0]
click at [58, 403] on div at bounding box center [61, 402] width 12 height 12
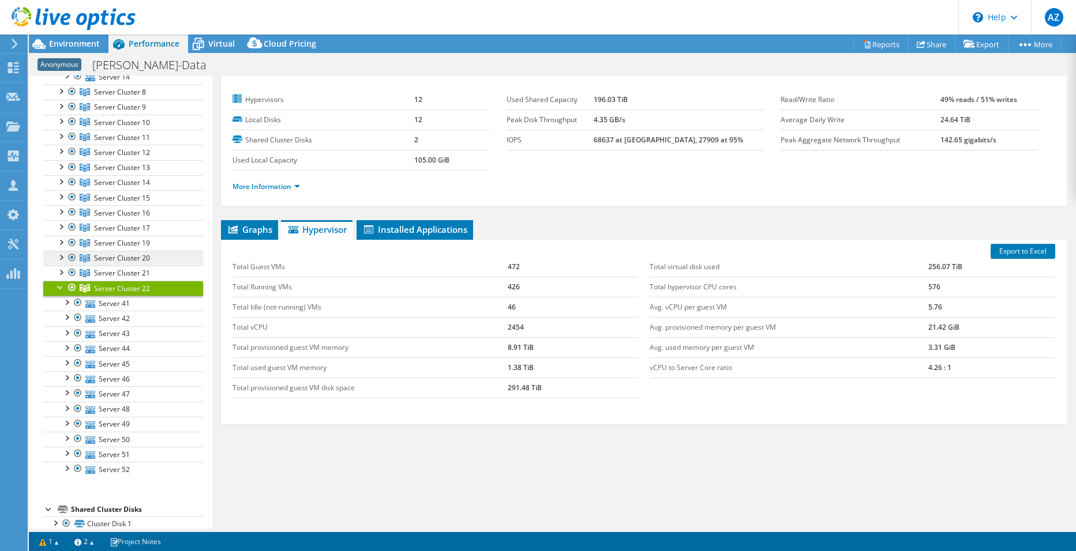
scroll to position [420, 0]
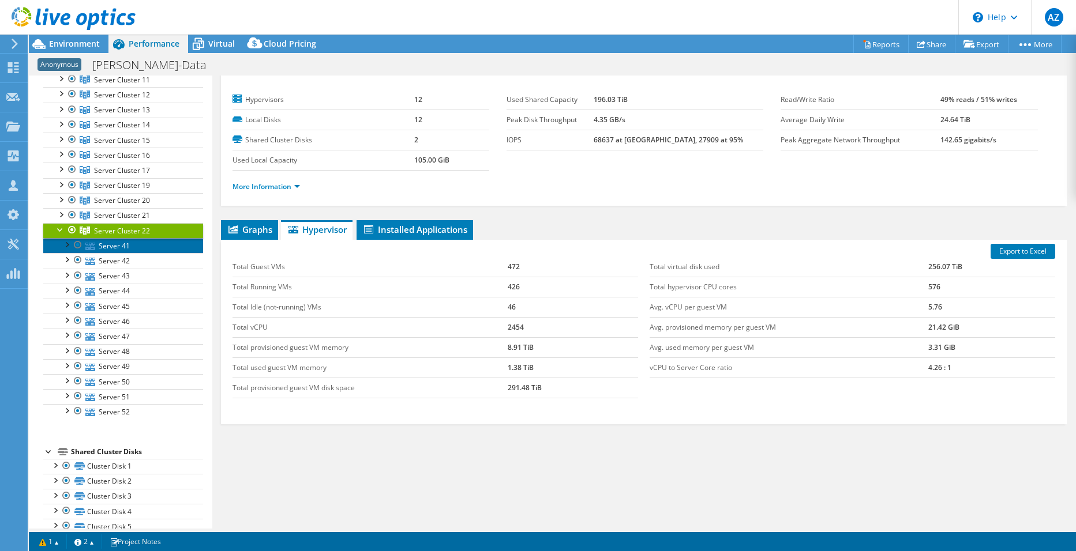
click at [126, 250] on link "Server 41" at bounding box center [123, 245] width 160 height 15
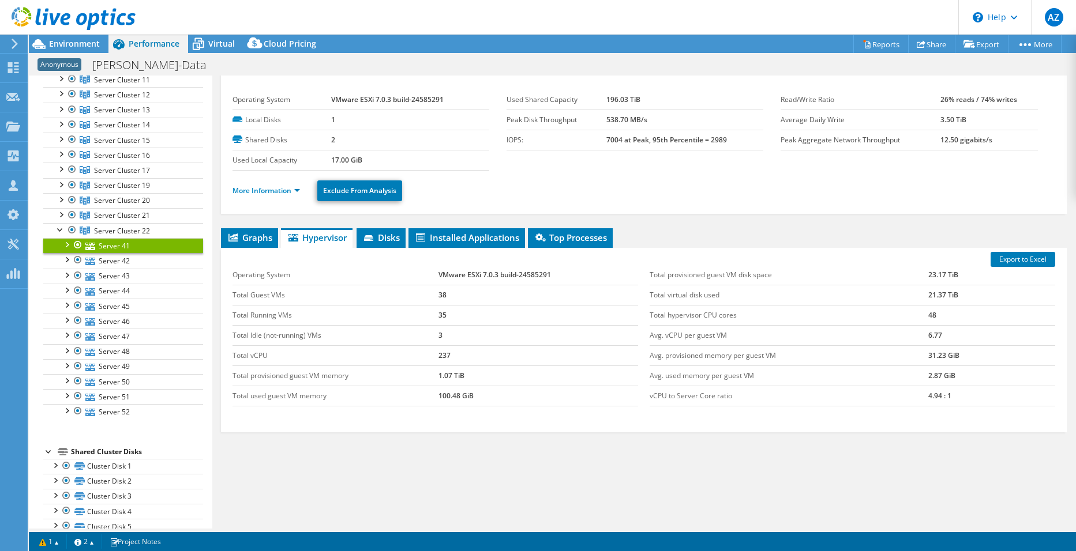
scroll to position [28, 0]
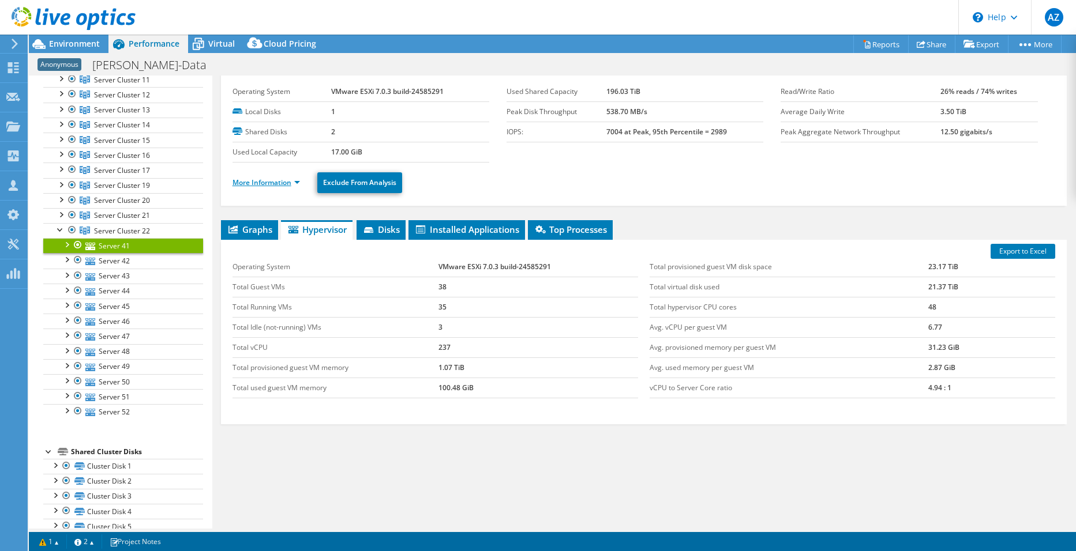
click at [280, 183] on link "More Information" at bounding box center [265, 183] width 67 height 10
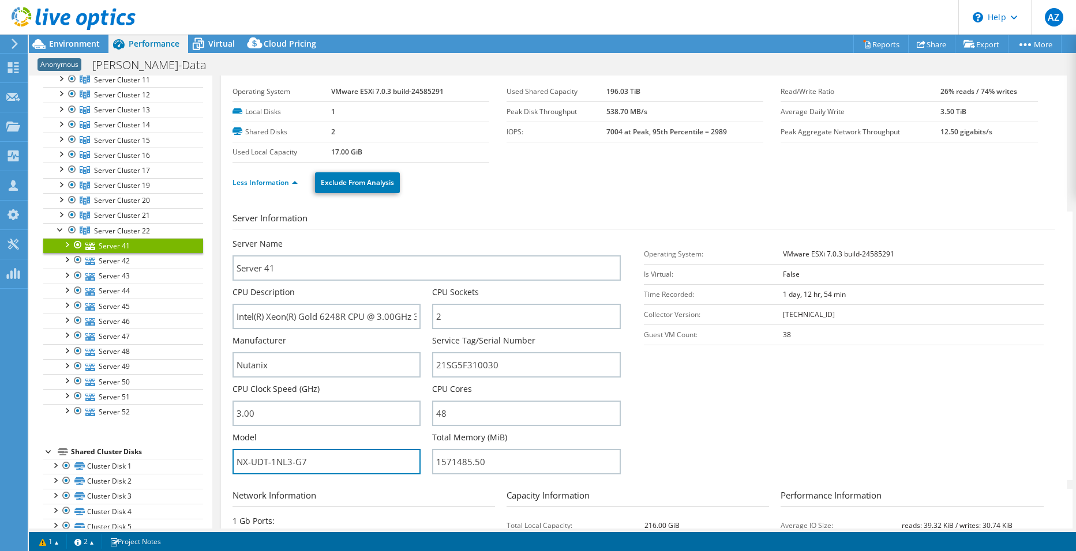
drag, startPoint x: 309, startPoint y: 458, endPoint x: 228, endPoint y: 459, distance: 80.7
click at [228, 459] on div "Server 41 Details Operating System VMware ESXi 7.0.3 build-24585291 Local Disks…" at bounding box center [643, 388] width 845 height 682
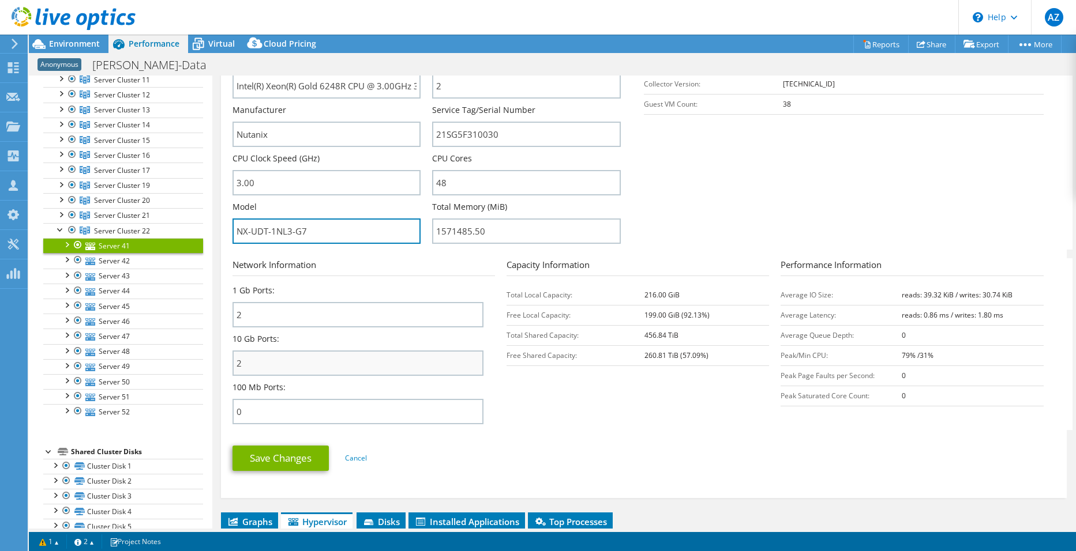
scroll to position [86, 0]
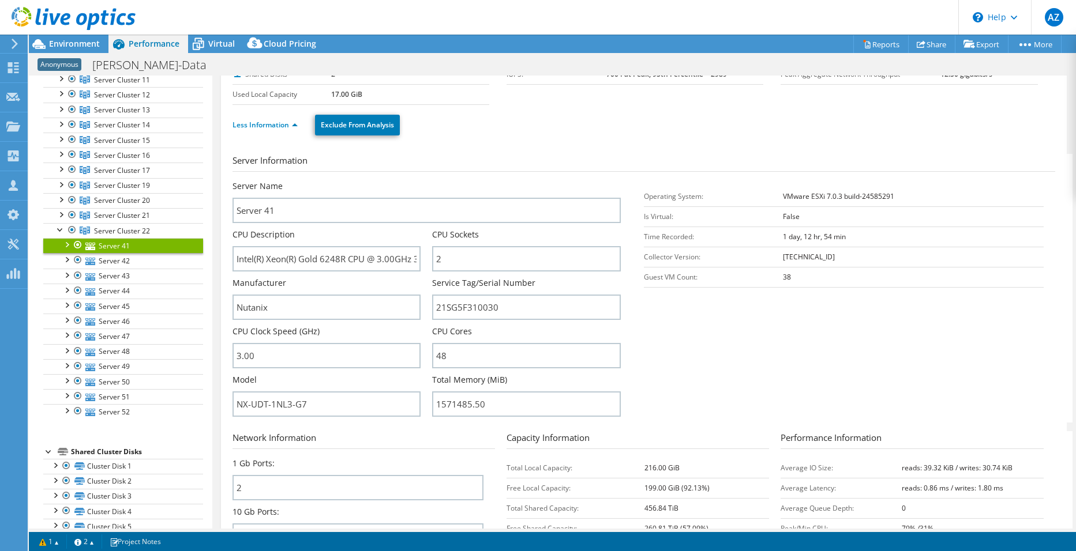
click at [423, 306] on div "Manufacturer Nutanix" at bounding box center [332, 298] width 200 height 43
